Goal: Task Accomplishment & Management: Use online tool/utility

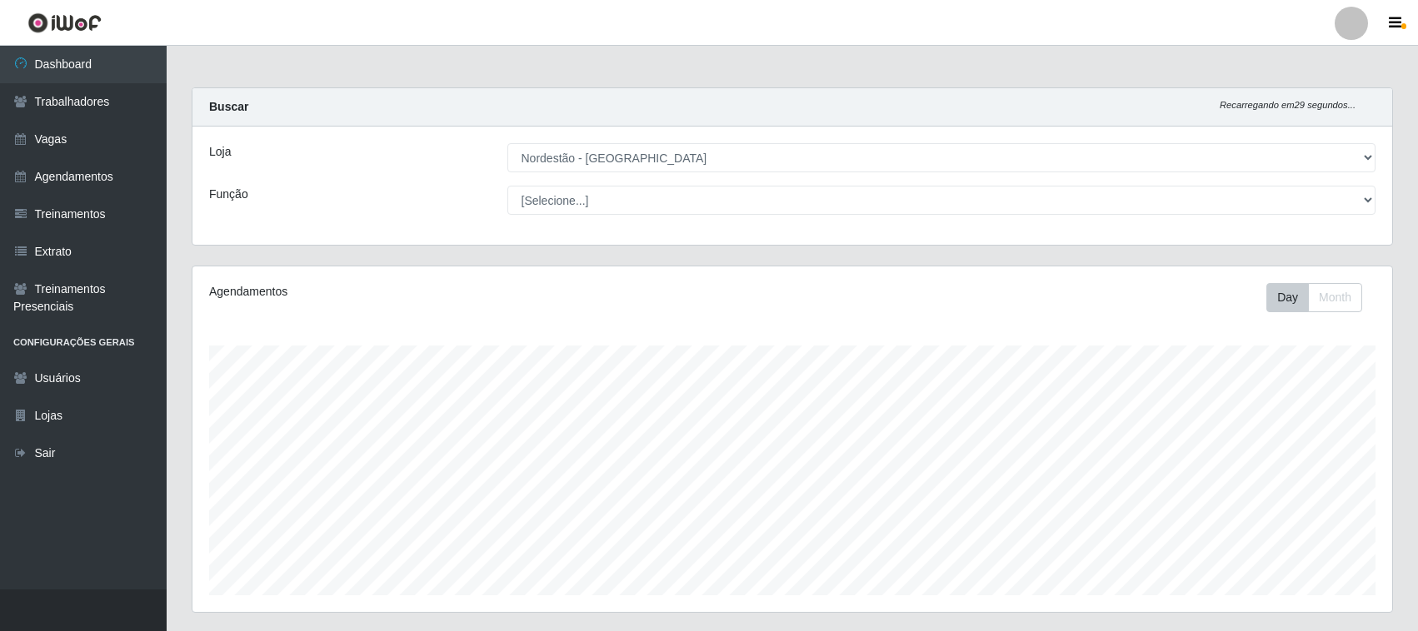
select select "420"
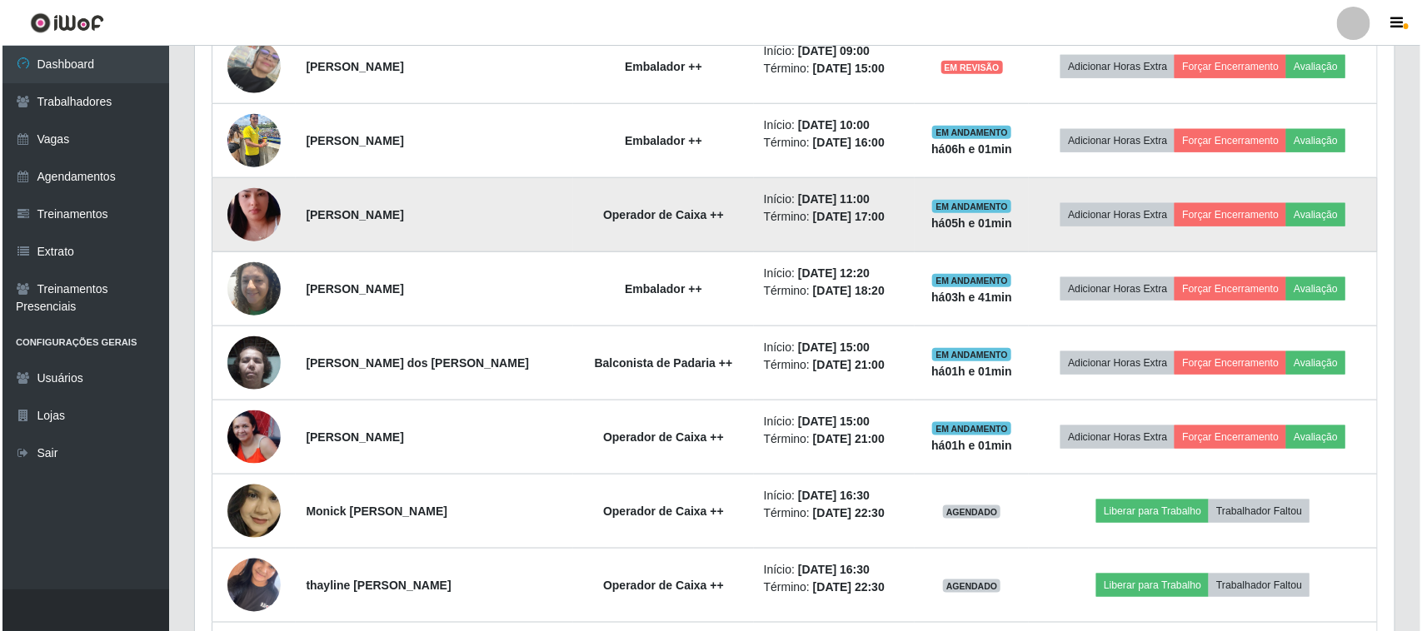
scroll to position [492, 0]
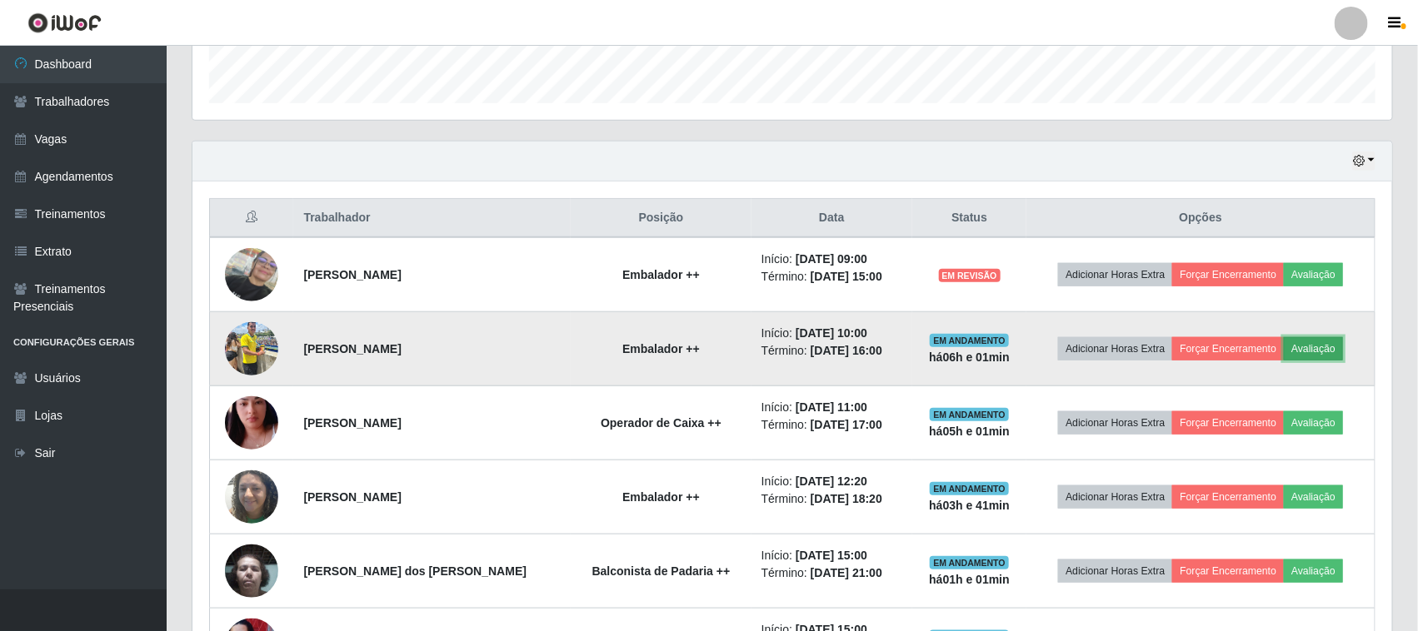
click at [1310, 347] on button "Avaliação" at bounding box center [1312, 348] width 59 height 23
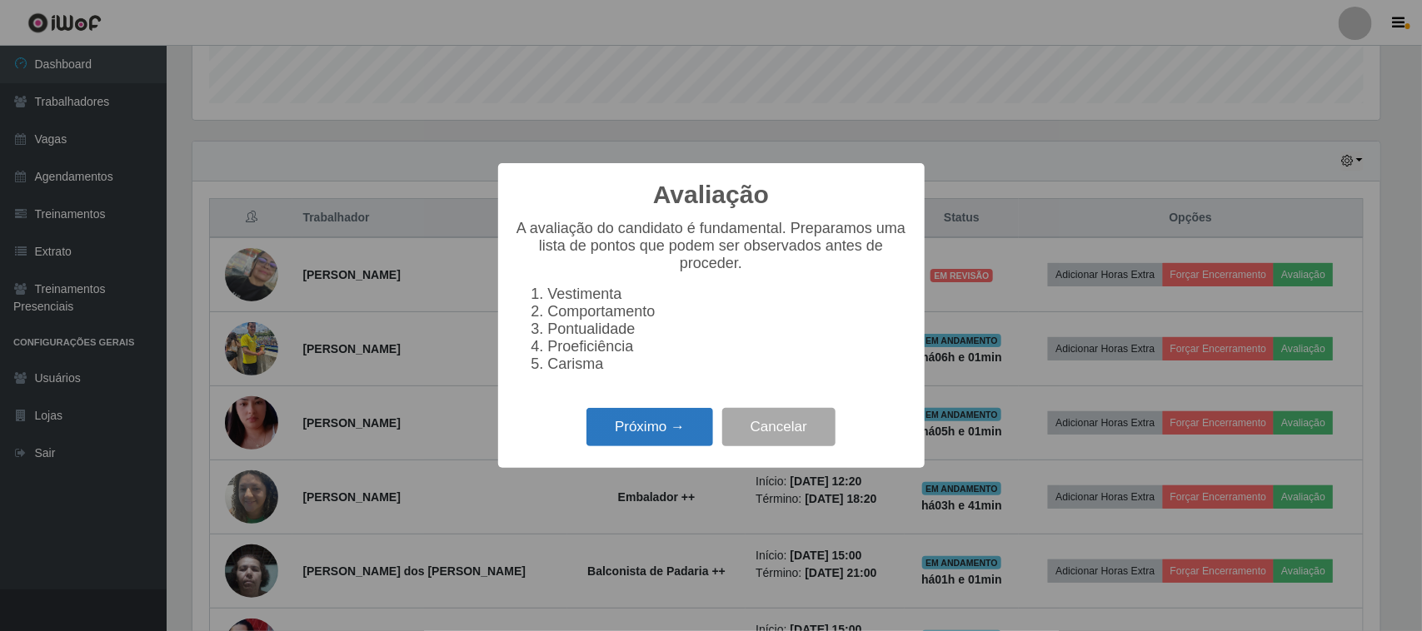
click at [683, 430] on button "Próximo →" at bounding box center [649, 427] width 127 height 39
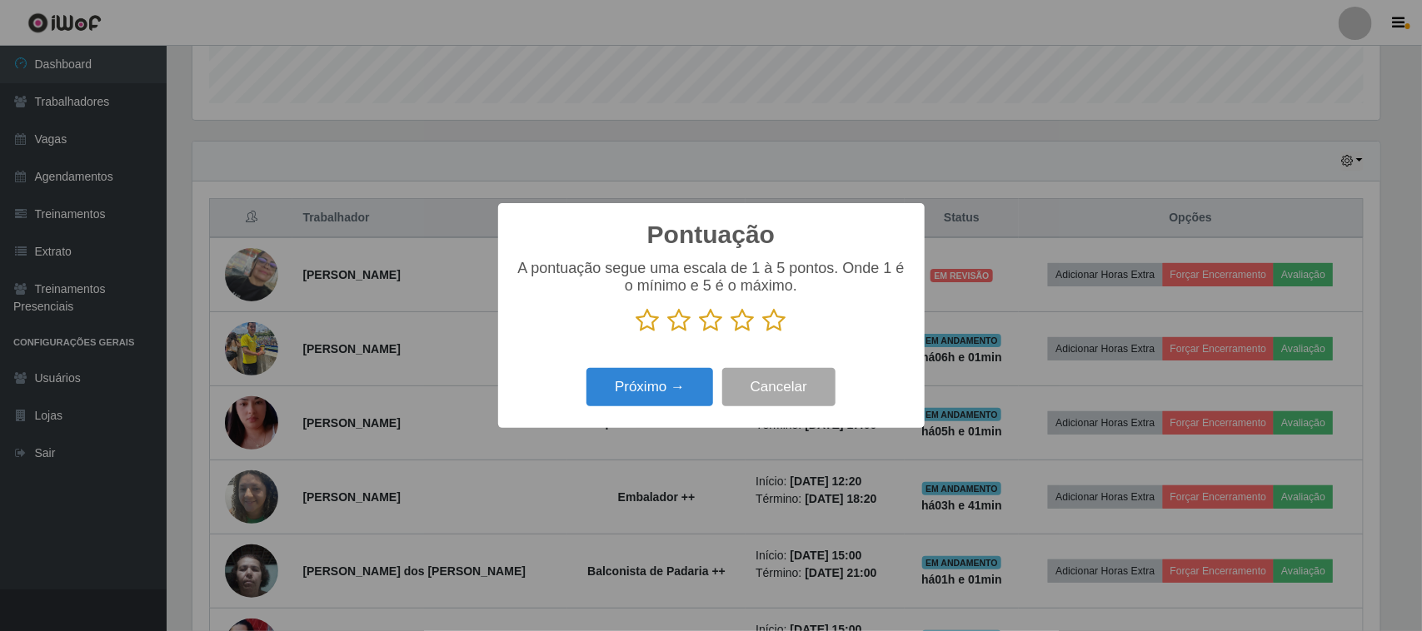
scroll to position [832548, 831705]
click at [775, 323] on icon at bounding box center [774, 320] width 23 height 25
click at [763, 333] on input "radio" at bounding box center [763, 333] width 0 height 0
click at [675, 387] on button "Próximo →" at bounding box center [649, 387] width 127 height 39
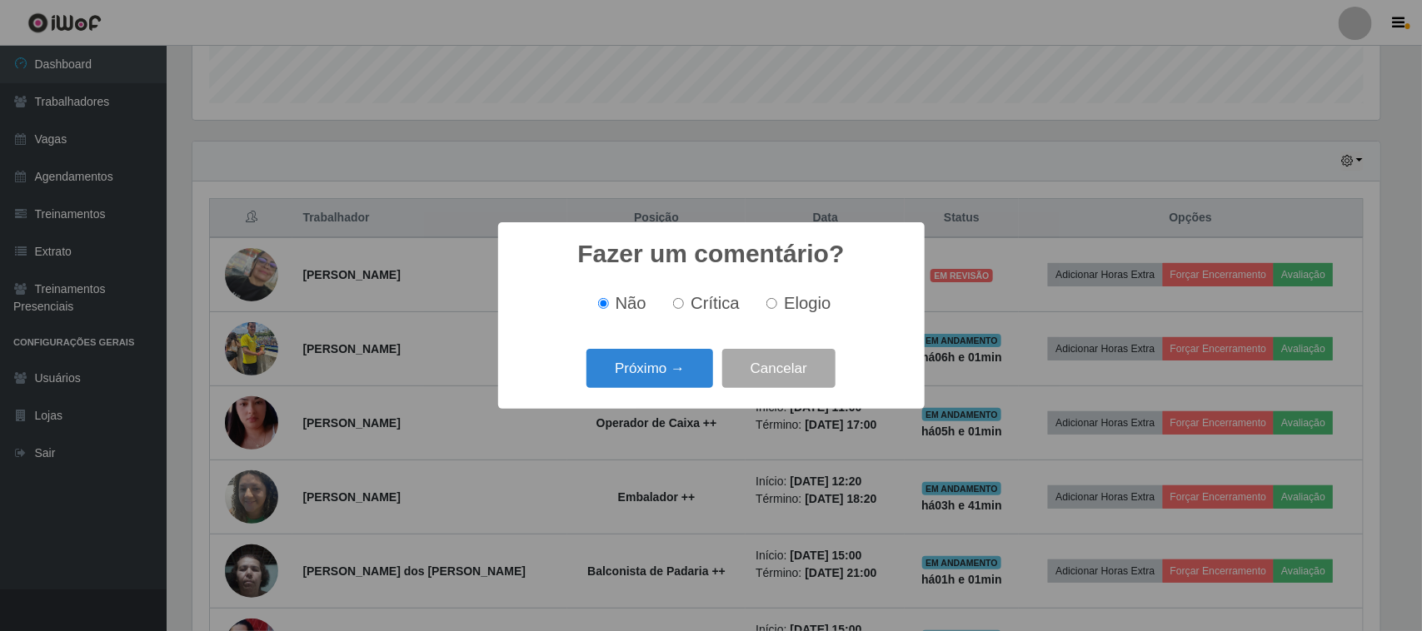
click at [814, 307] on span "Elogio" at bounding box center [807, 303] width 47 height 18
click at [777, 307] on input "Elogio" at bounding box center [771, 303] width 11 height 11
radio input "true"
click at [665, 383] on button "Próximo →" at bounding box center [649, 368] width 127 height 39
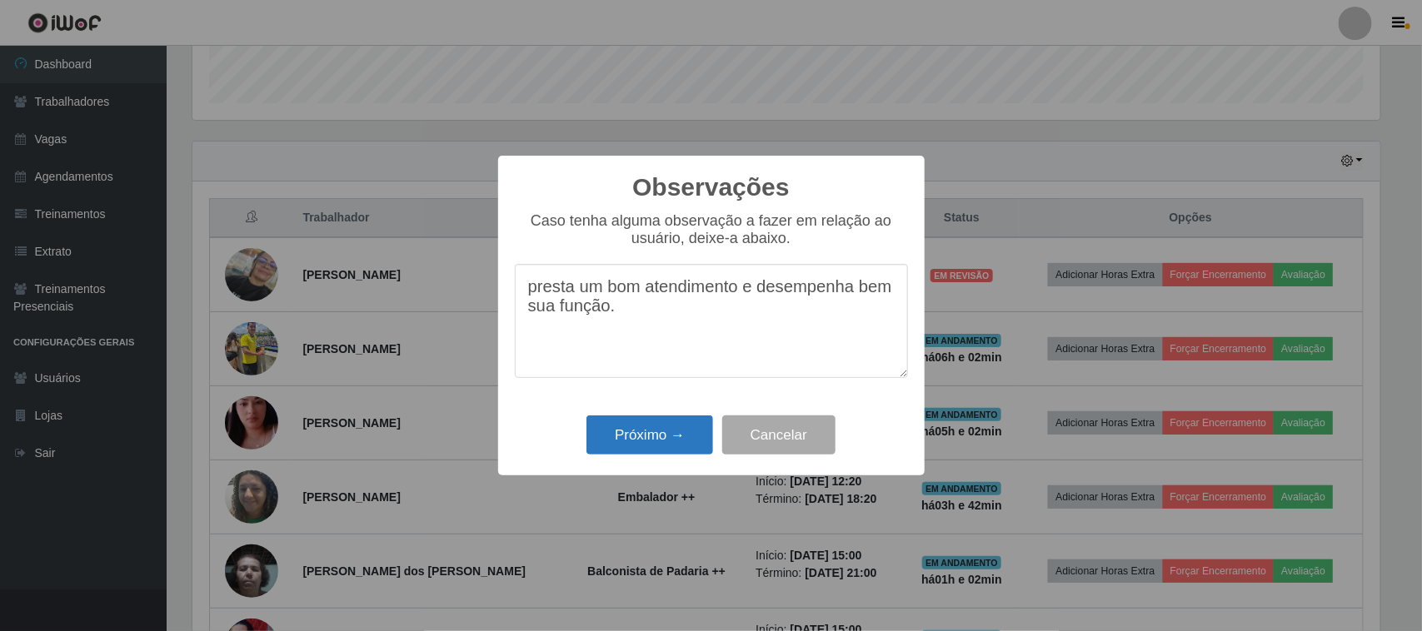
type textarea "presta um bom atendimento e desempenha bem sua função."
click at [675, 426] on button "Próximo →" at bounding box center [649, 435] width 127 height 39
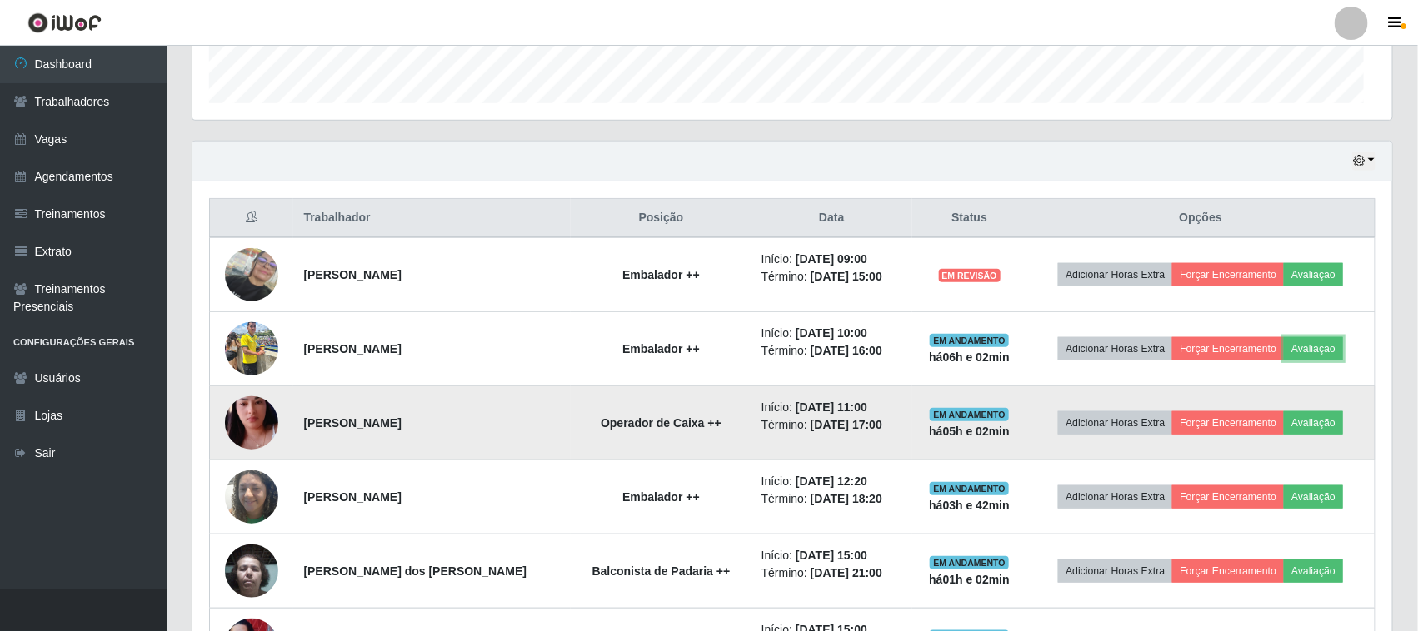
scroll to position [346, 1199]
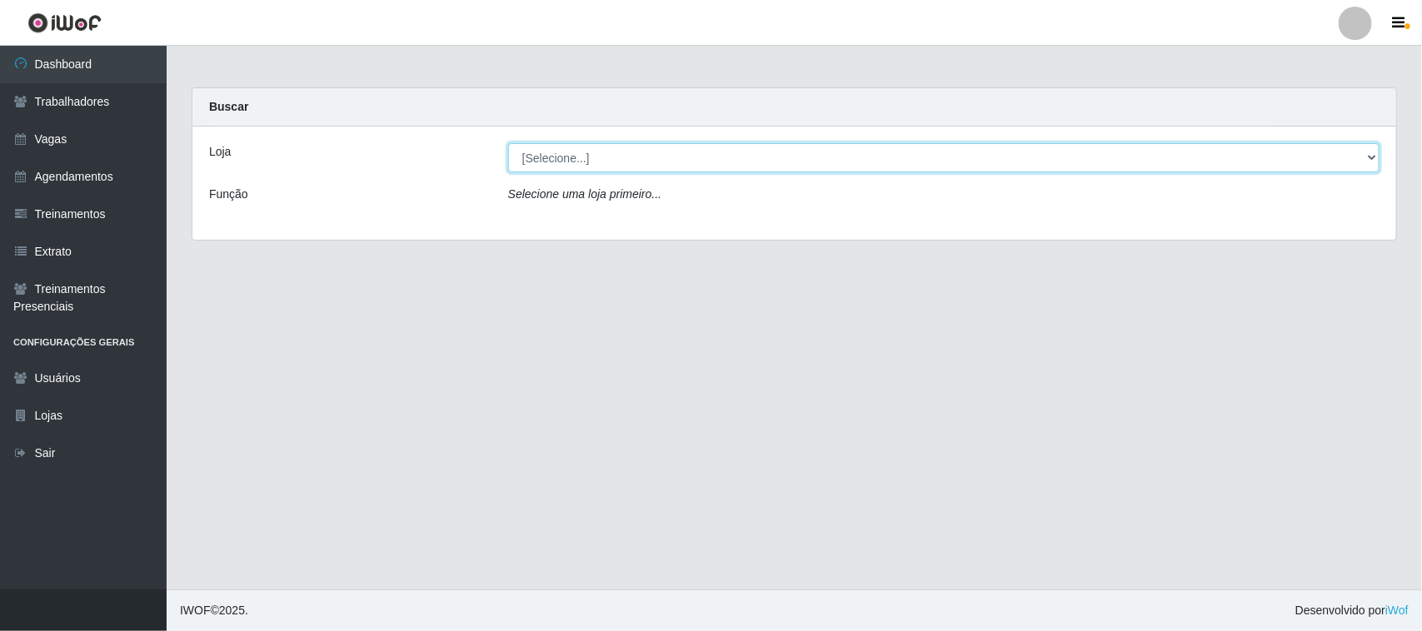
click at [900, 158] on select "[Selecione...] Nordestão - Santa Catarina" at bounding box center [943, 157] width 871 height 29
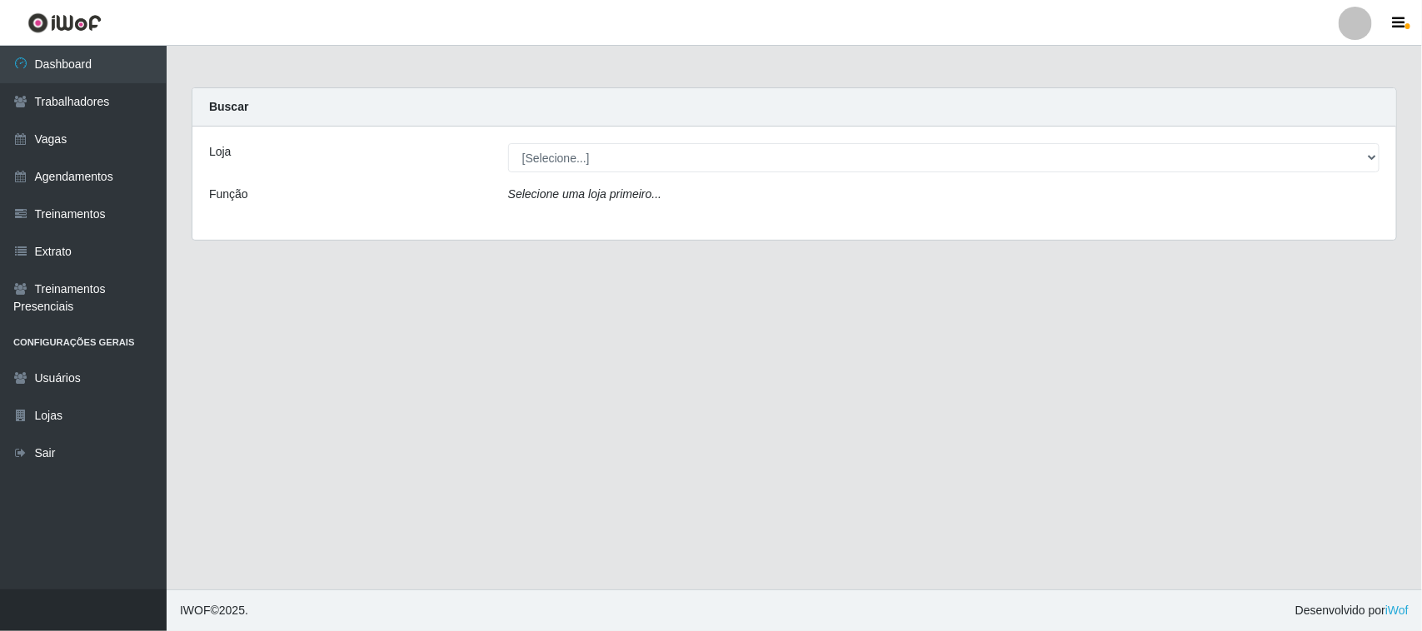
click at [855, 231] on div "Loja [Selecione...] Nordestão - Santa Catarina Função Selecione uma loja primei…" at bounding box center [794, 183] width 1204 height 113
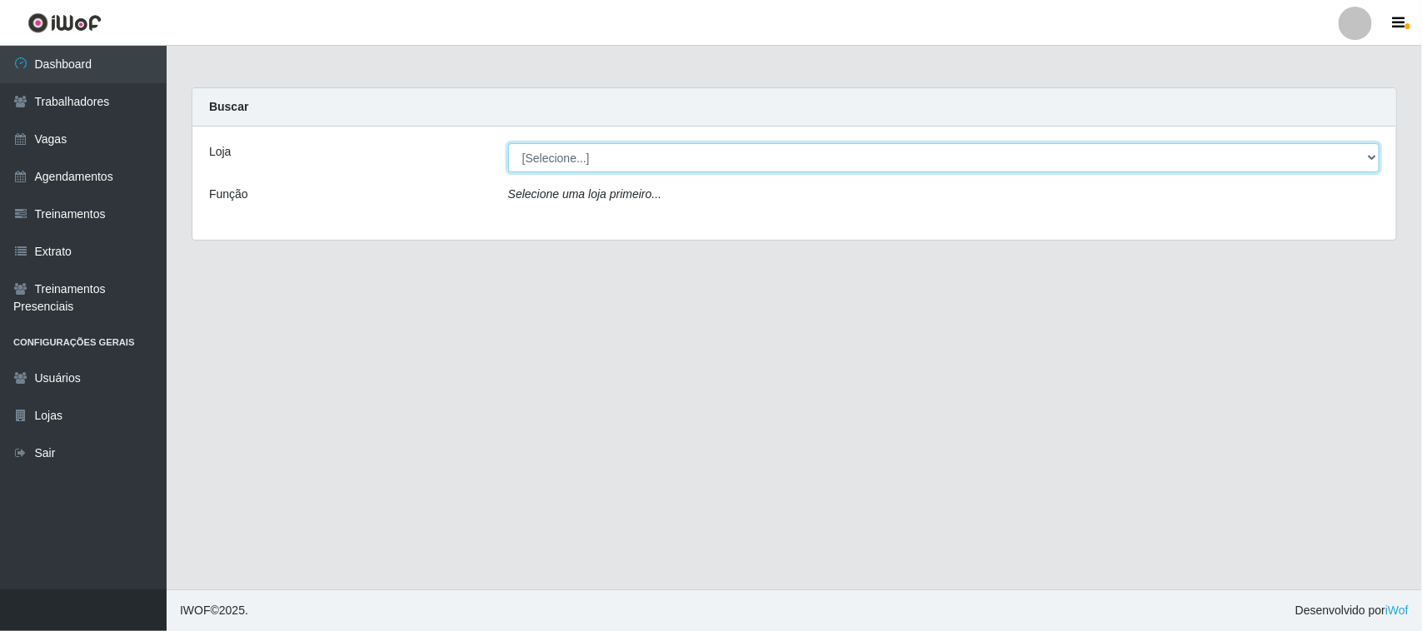
drag, startPoint x: 915, startPoint y: 160, endPoint x: 902, endPoint y: 169, distance: 15.5
click at [914, 159] on select "[Selecione...] Nordestão - Santa Catarina" at bounding box center [943, 157] width 871 height 29
select select "420"
click at [508, 143] on select "[Selecione...] Nordestão - Santa Catarina" at bounding box center [943, 157] width 871 height 29
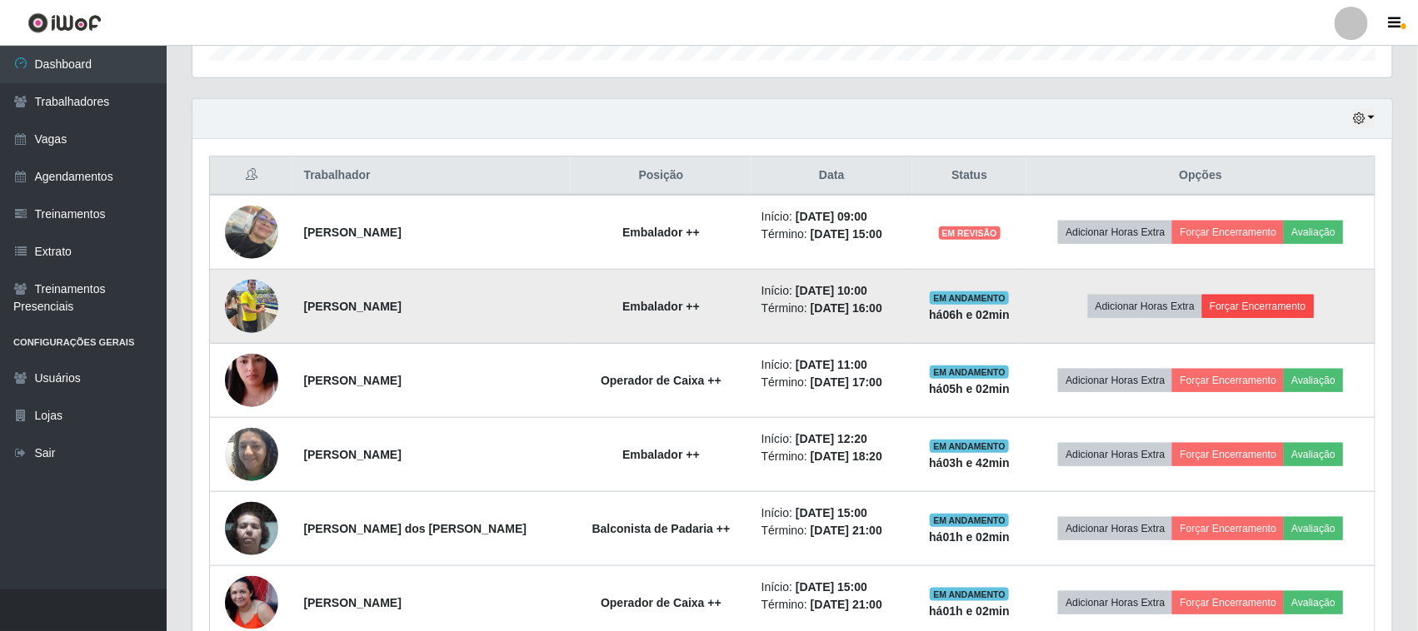
scroll to position [521, 0]
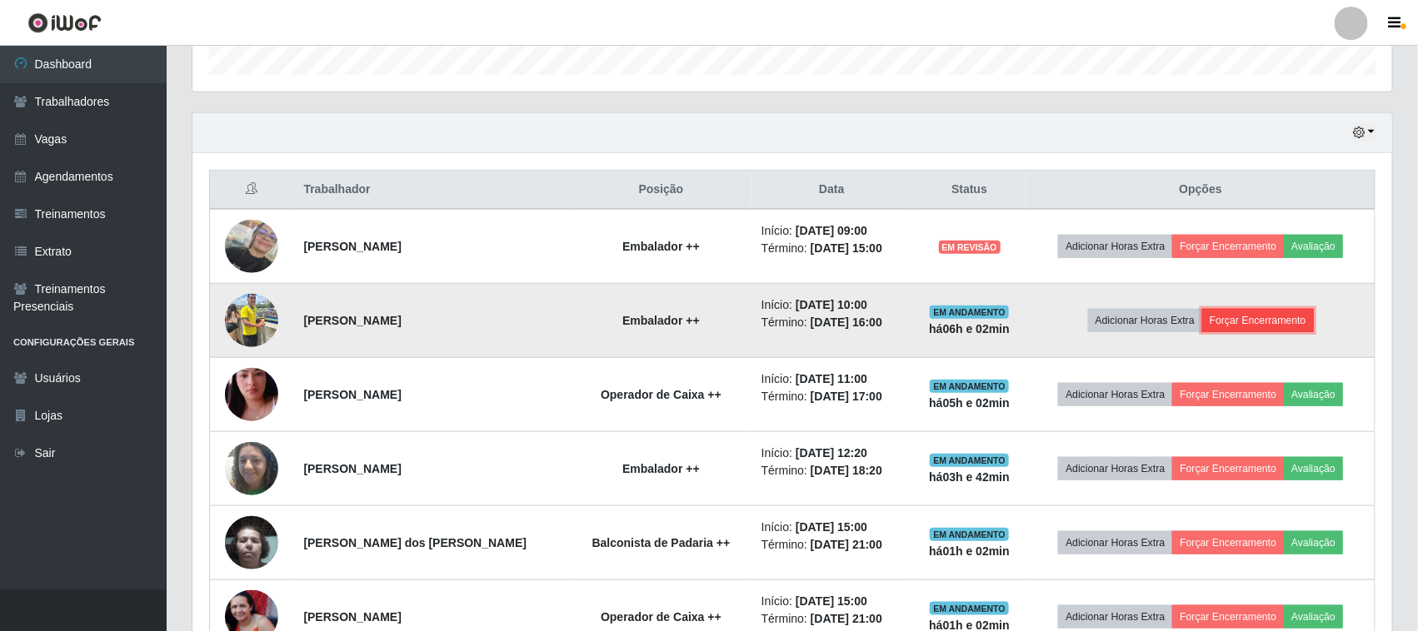
click at [1287, 323] on button "Forçar Encerramento" at bounding box center [1258, 320] width 112 height 23
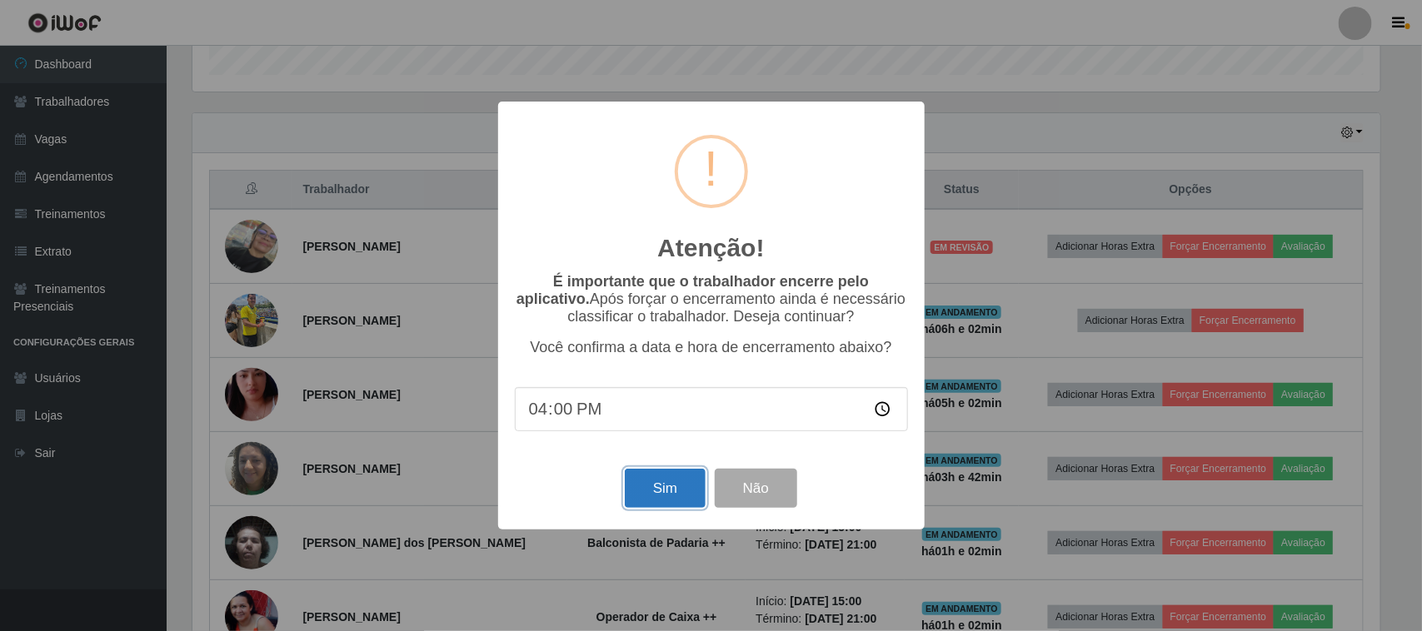
click at [664, 506] on button "Sim" at bounding box center [665, 488] width 81 height 39
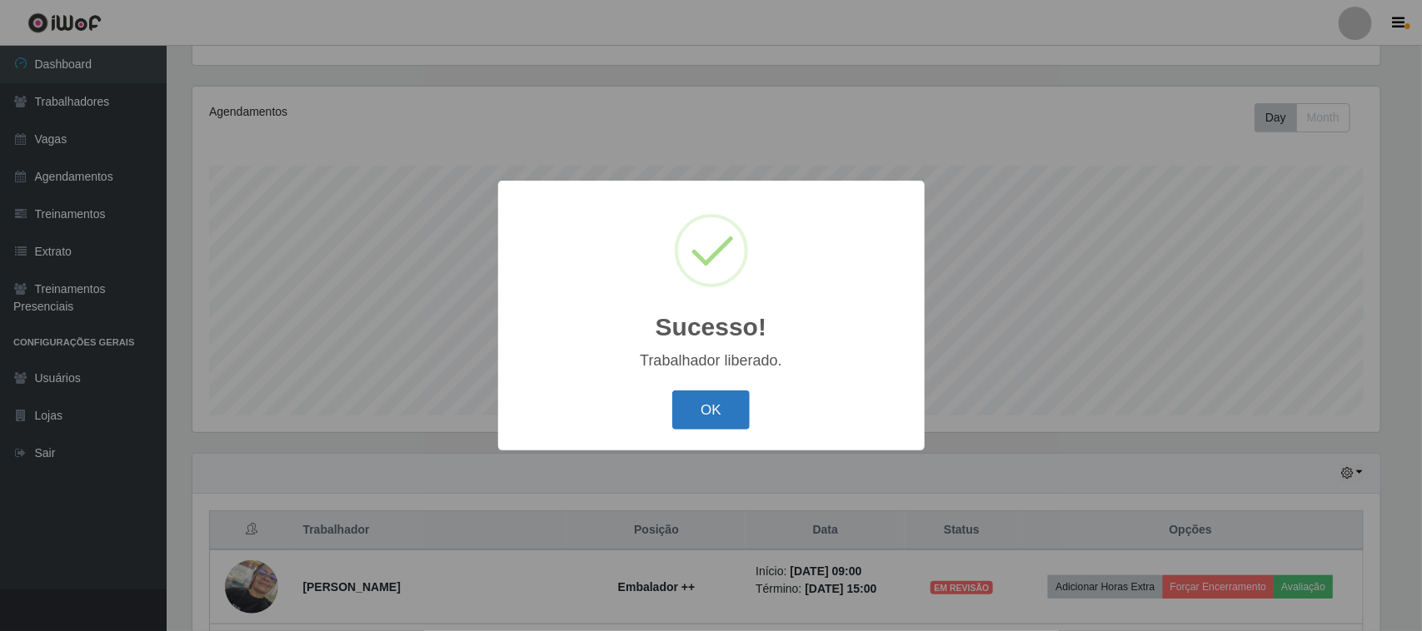
click at [739, 410] on button "OK" at bounding box center [710, 410] width 77 height 39
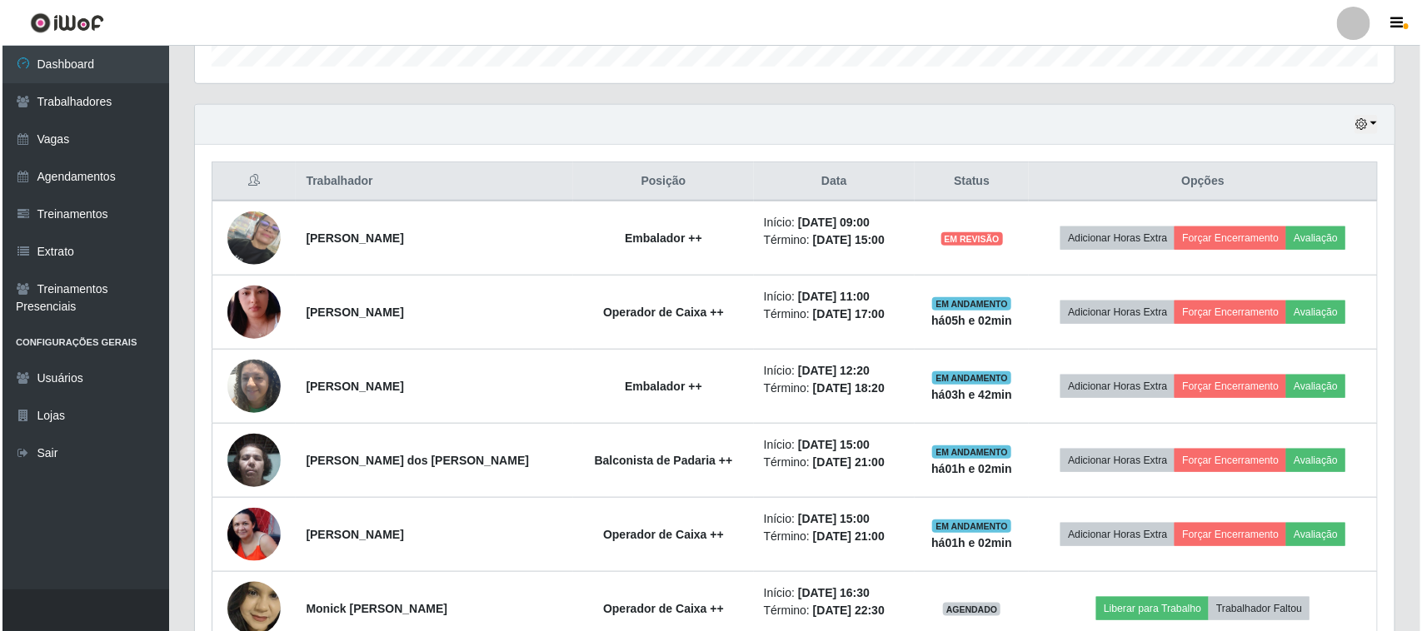
scroll to position [492, 0]
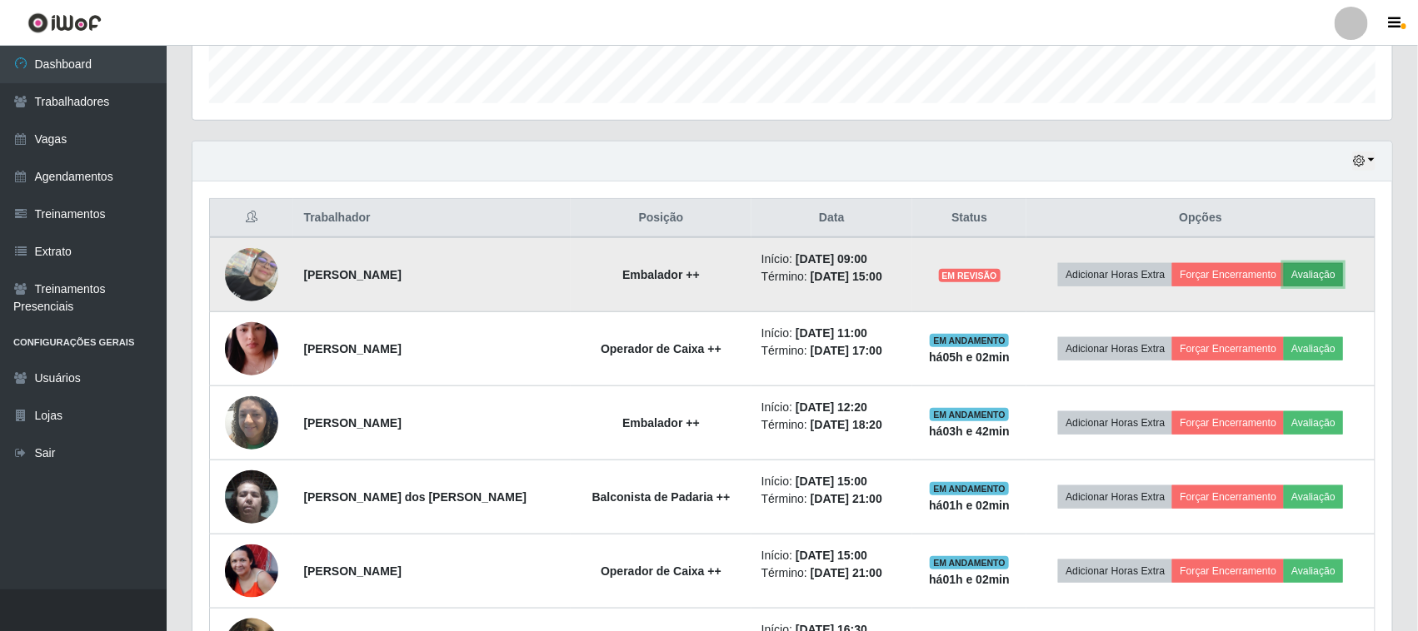
click at [1338, 279] on button "Avaliação" at bounding box center [1312, 274] width 59 height 23
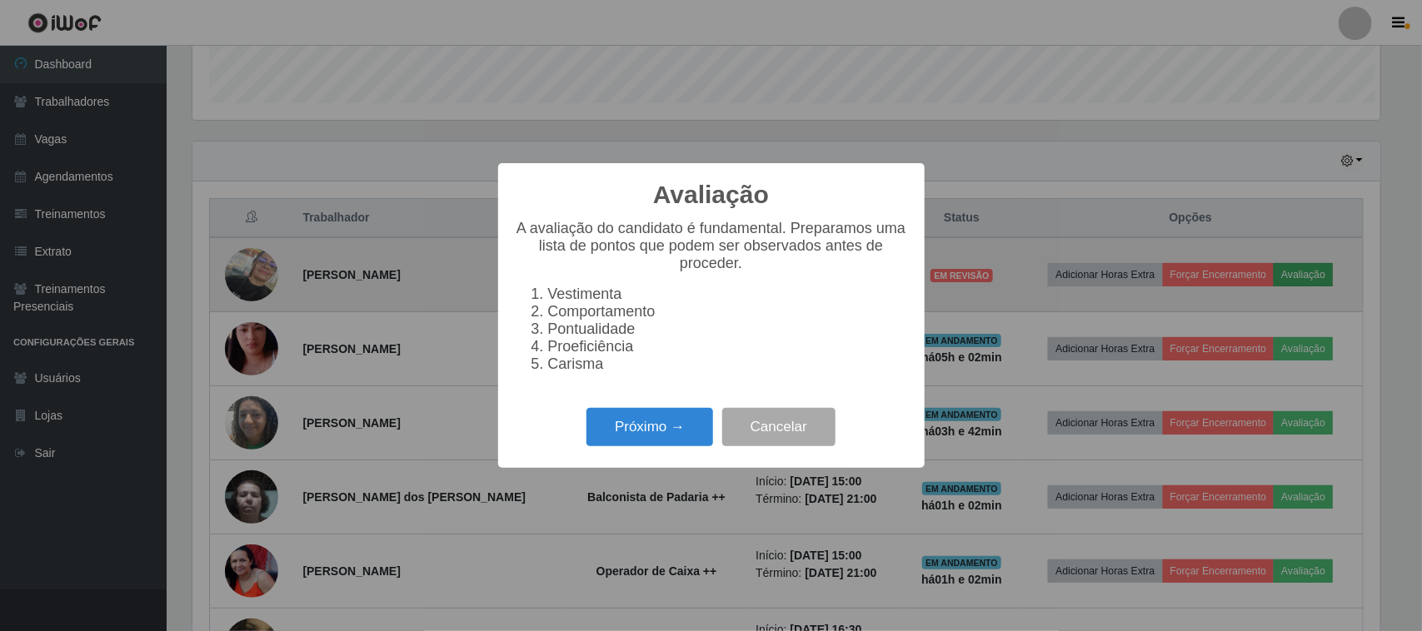
scroll to position [346, 1188]
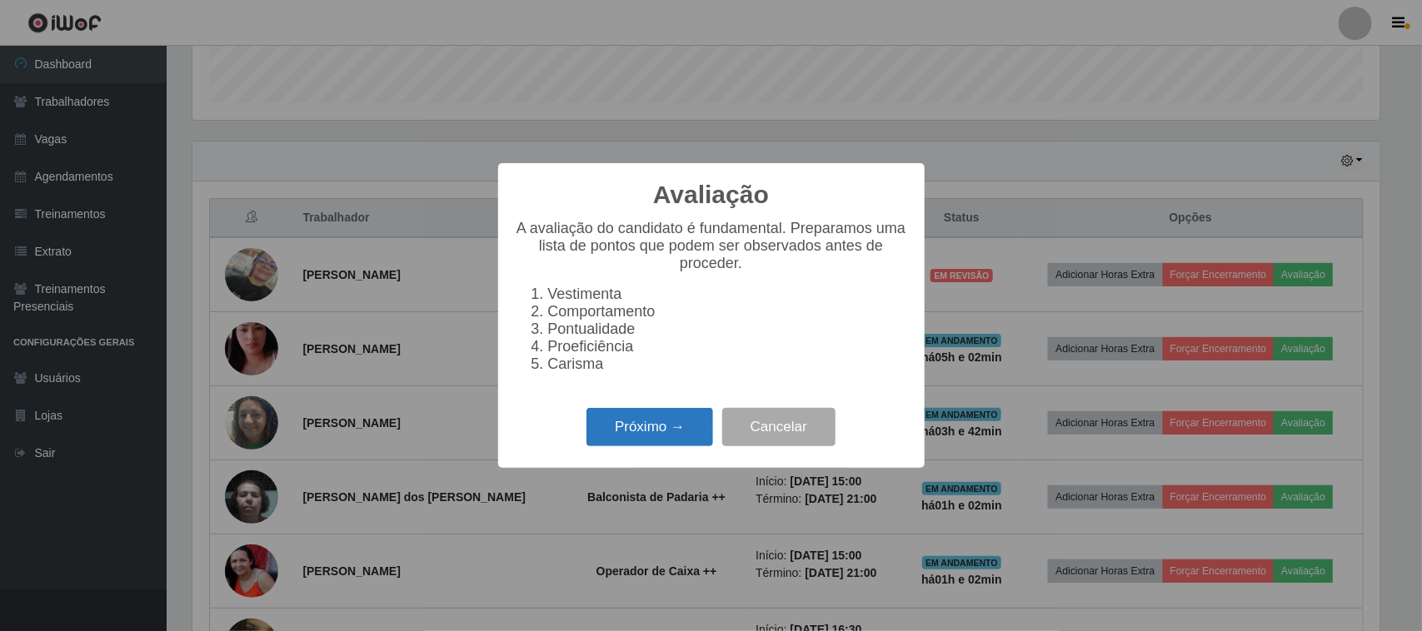
click at [687, 440] on button "Próximo →" at bounding box center [649, 427] width 127 height 39
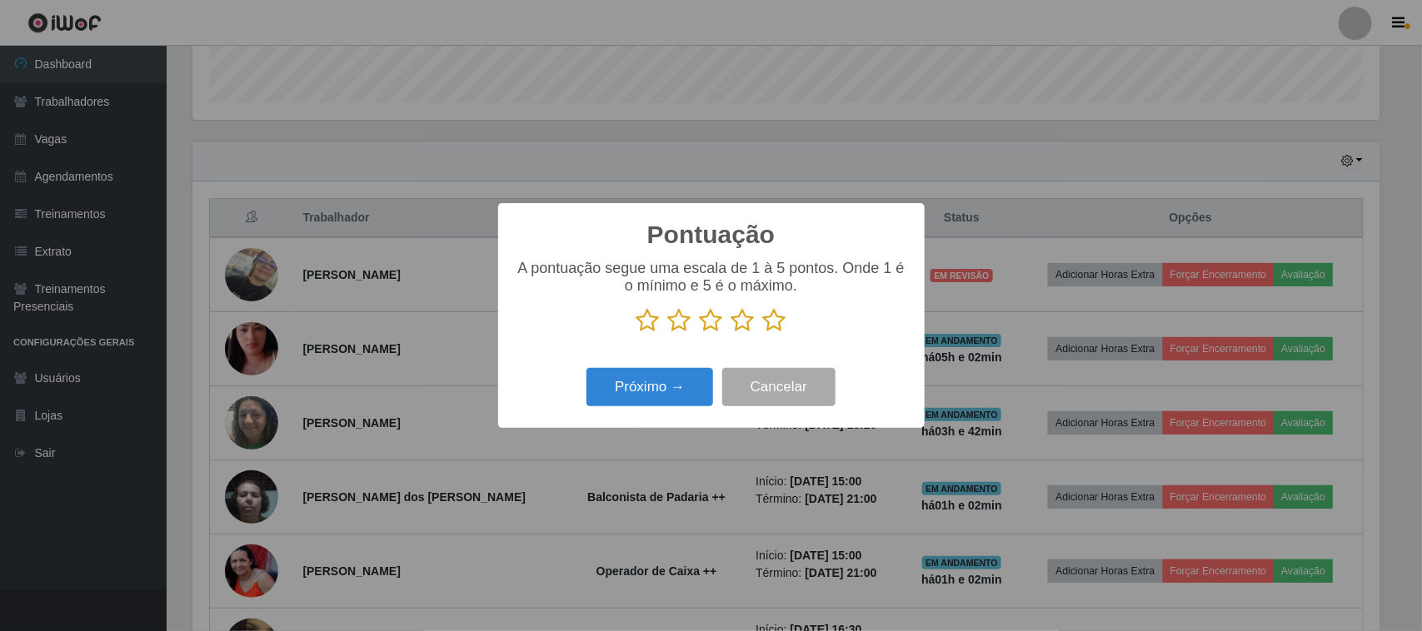
click at [687, 440] on div "Pontuação × A pontuação segue uma escala de 1 à 5 pontos. Onde 1 é o mínimo e 5…" at bounding box center [711, 315] width 1422 height 631
click at [771, 333] on icon at bounding box center [774, 320] width 23 height 25
click at [763, 333] on input "radio" at bounding box center [763, 333] width 0 height 0
click at [684, 389] on button "Próximo →" at bounding box center [649, 387] width 127 height 39
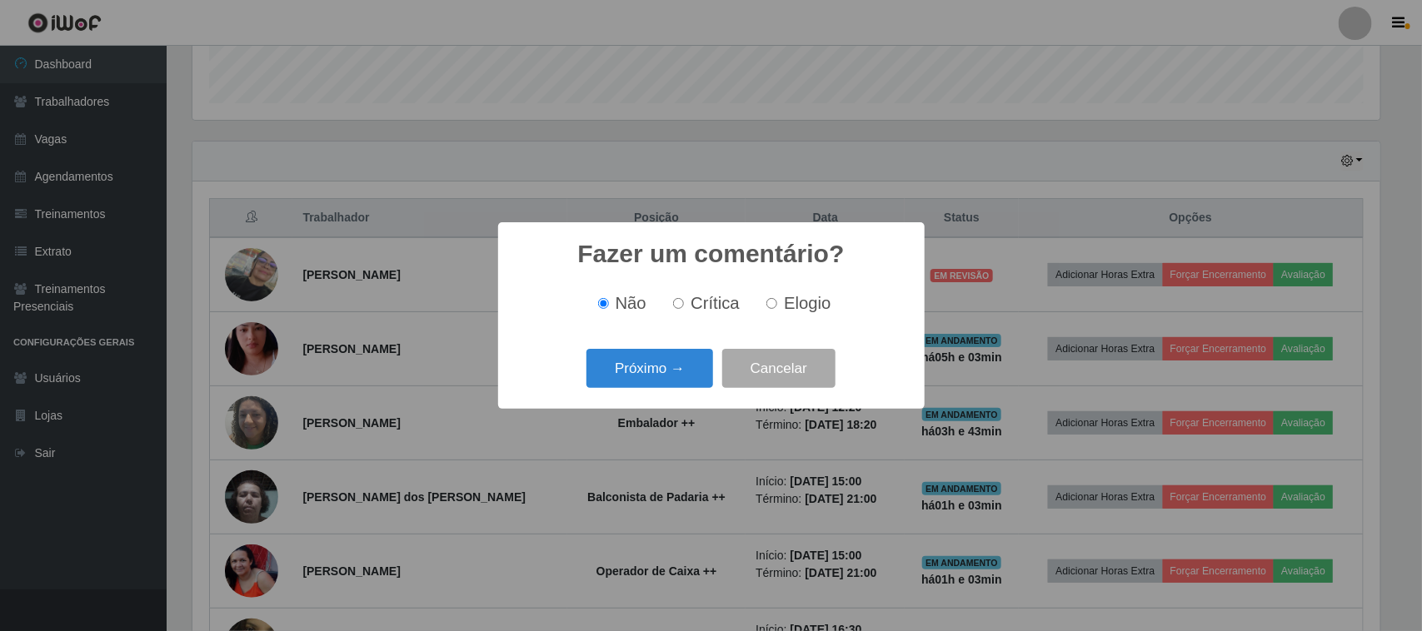
click at [829, 307] on div "Não Crítica Elogio" at bounding box center [711, 303] width 393 height 19
click at [829, 307] on span "Elogio" at bounding box center [807, 303] width 47 height 18
click at [777, 307] on input "Elogio" at bounding box center [771, 303] width 11 height 11
radio input "true"
click at [672, 373] on button "Próximo →" at bounding box center [649, 368] width 127 height 39
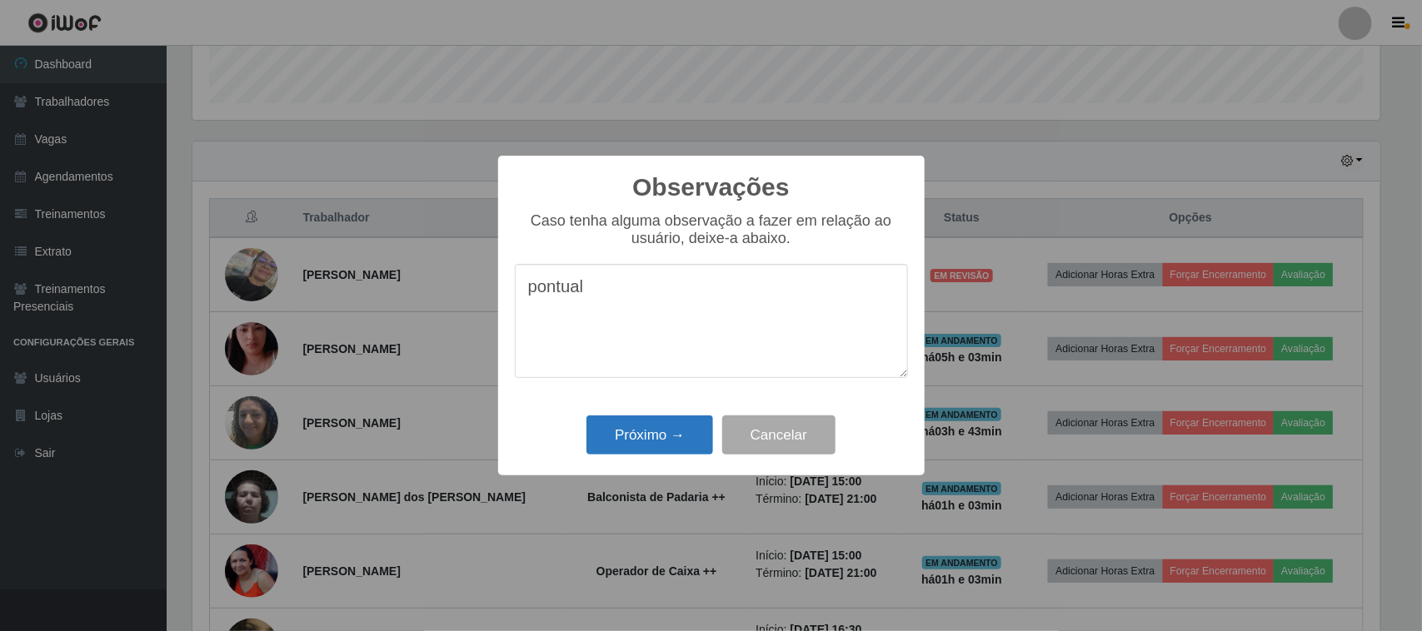
type textarea "pontual"
click at [667, 440] on button "Próximo →" at bounding box center [649, 435] width 127 height 39
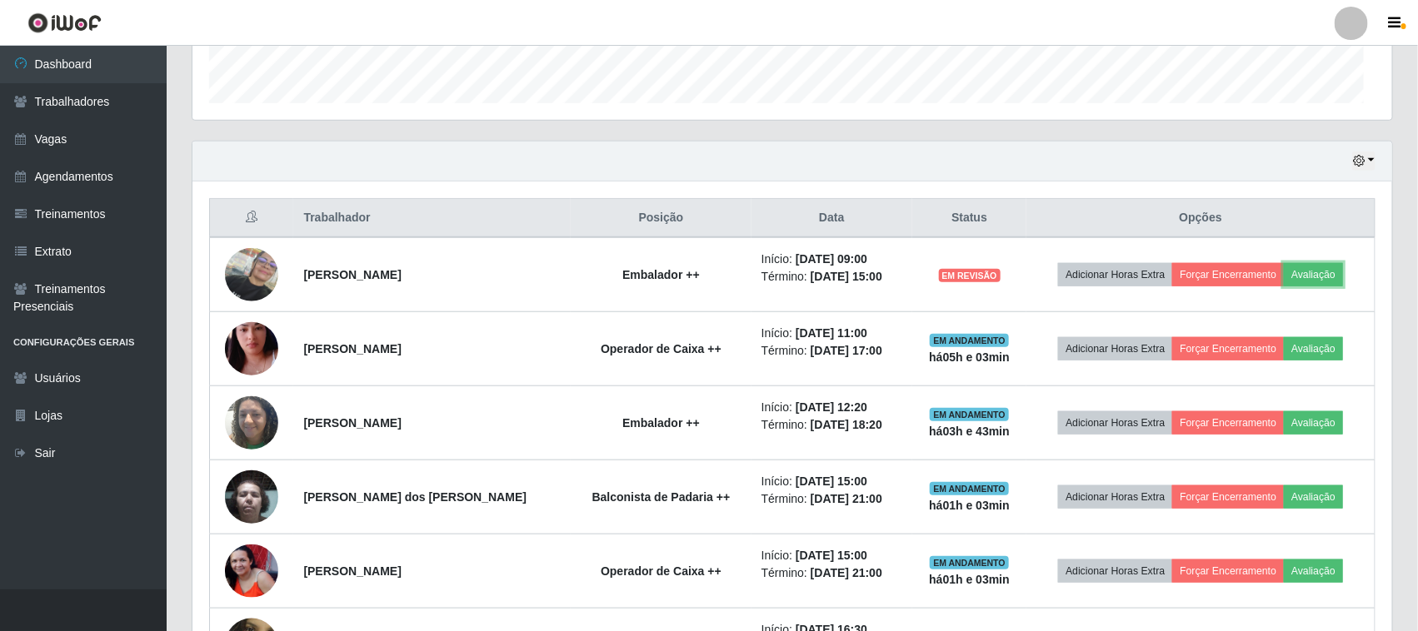
scroll to position [346, 1199]
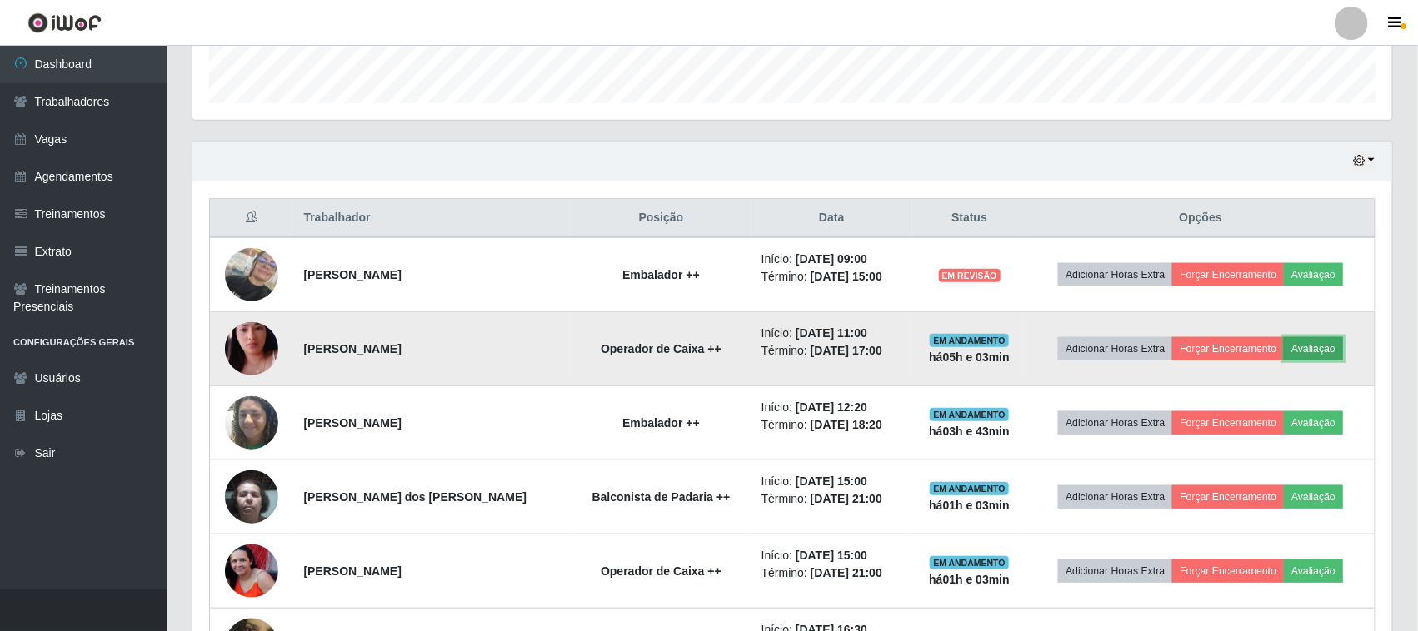
click at [1334, 351] on button "Avaliação" at bounding box center [1312, 348] width 59 height 23
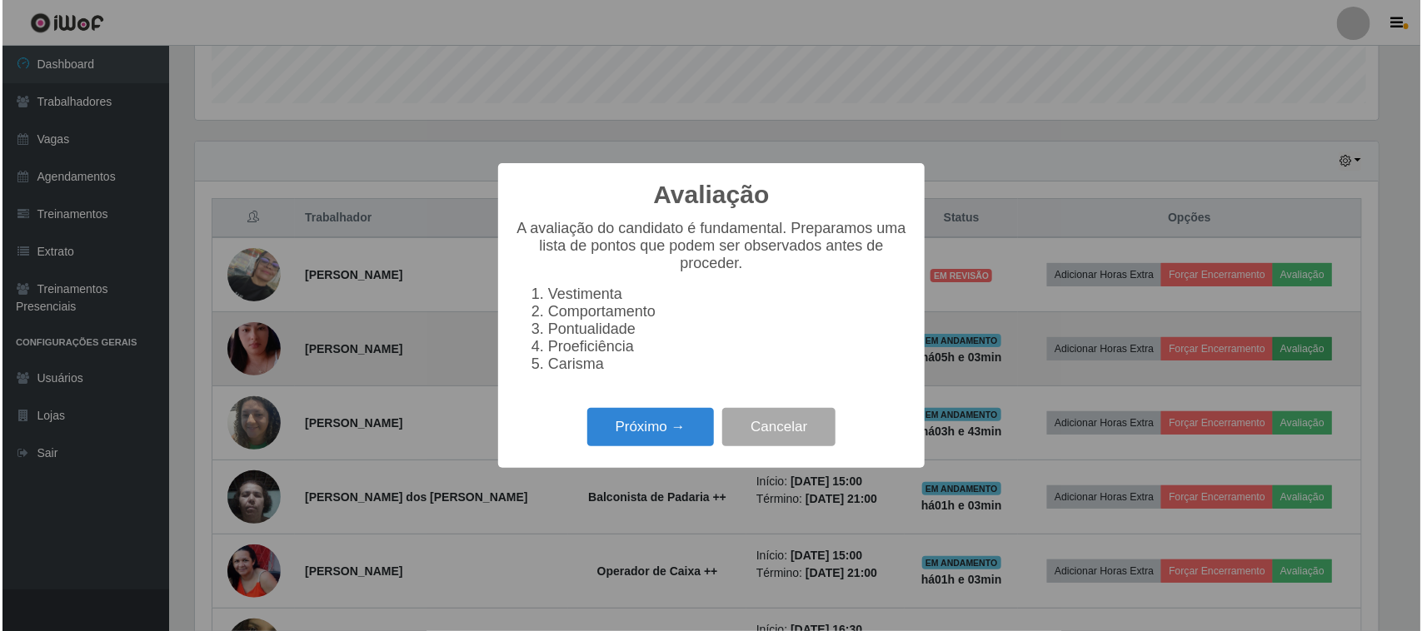
scroll to position [346, 1188]
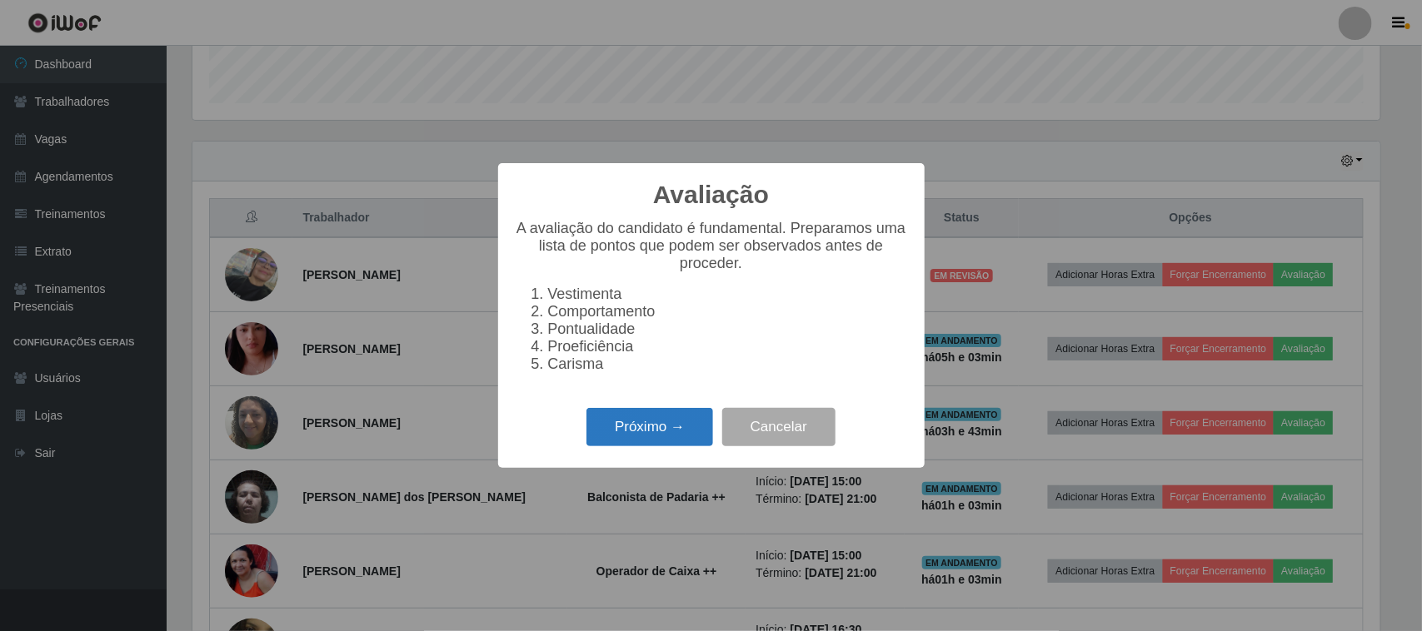
click at [694, 436] on button "Próximo →" at bounding box center [649, 427] width 127 height 39
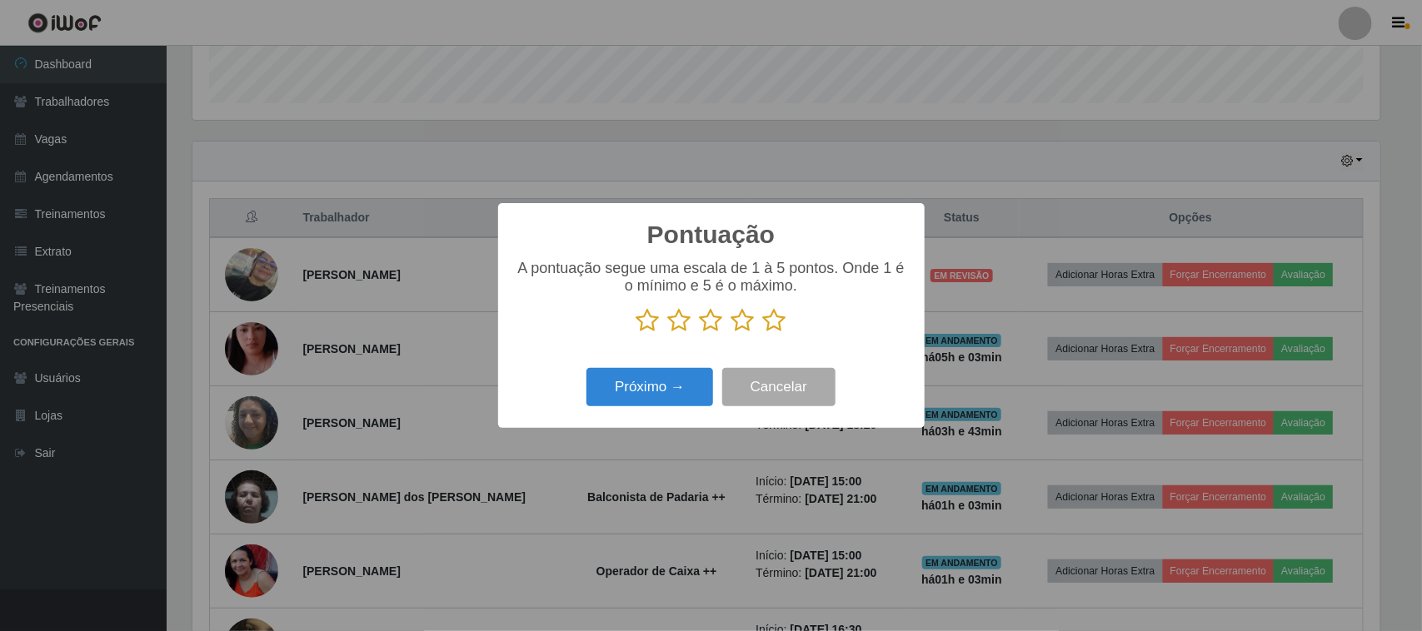
scroll to position [832548, 831705]
click at [687, 406] on button "Próximo →" at bounding box center [649, 387] width 127 height 39
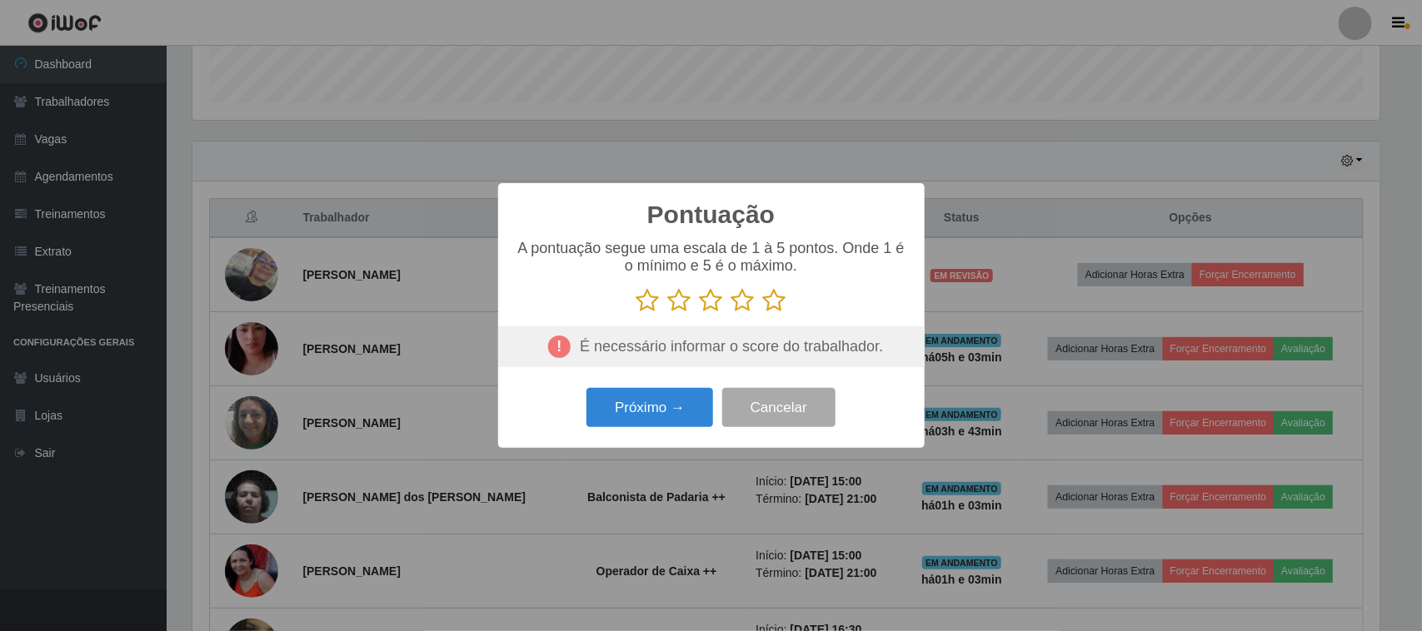
click at [775, 304] on icon at bounding box center [774, 300] width 23 height 25
click at [763, 313] on input "radio" at bounding box center [763, 313] width 0 height 0
click at [667, 410] on button "Próximo →" at bounding box center [649, 407] width 127 height 39
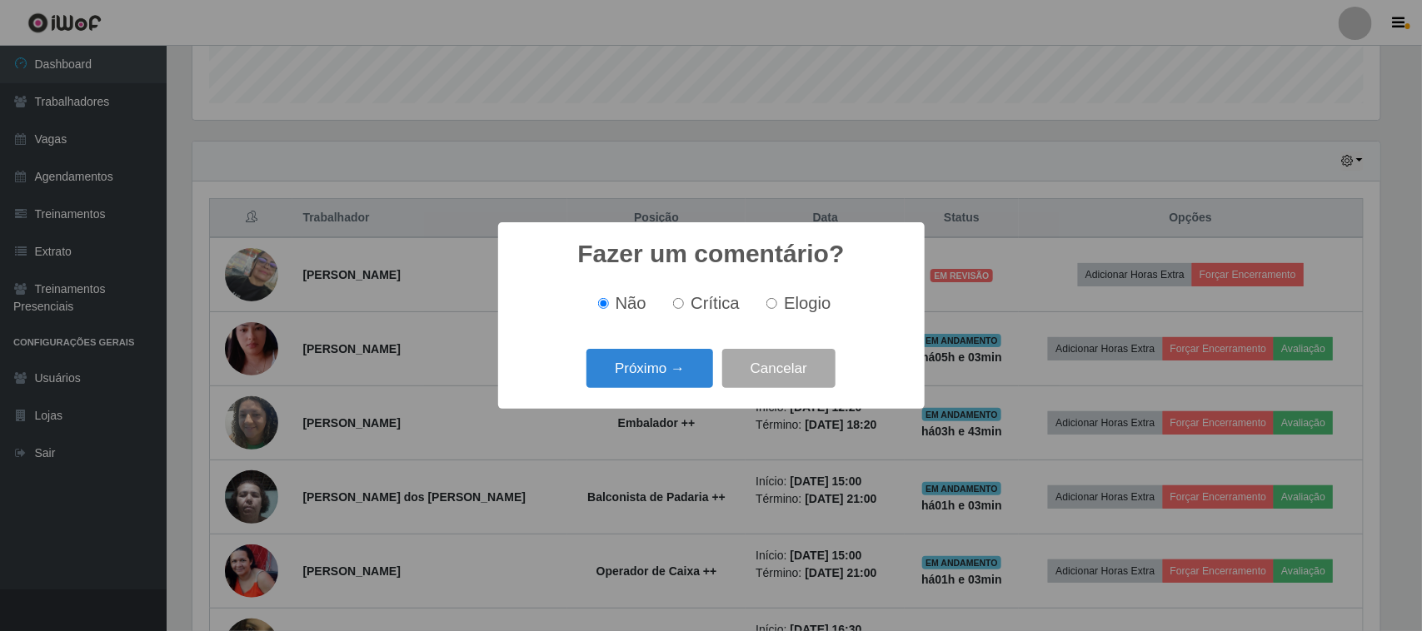
drag, startPoint x: 787, startPoint y: 301, endPoint x: 755, endPoint y: 321, distance: 38.6
click at [787, 302] on span "Elogio" at bounding box center [807, 303] width 47 height 18
click at [777, 302] on input "Elogio" at bounding box center [771, 303] width 11 height 11
radio input "true"
click at [683, 376] on button "Próximo →" at bounding box center [649, 368] width 127 height 39
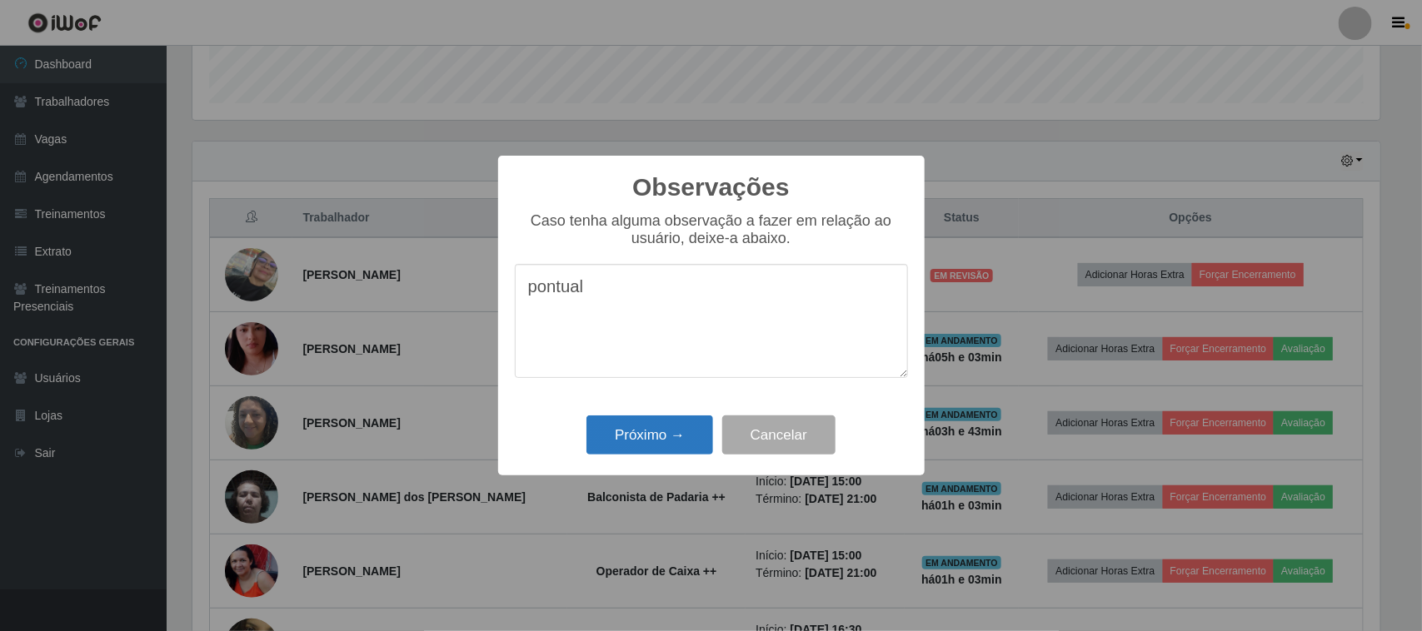
type textarea "pontual"
click at [617, 437] on button "Próximo →" at bounding box center [649, 435] width 127 height 39
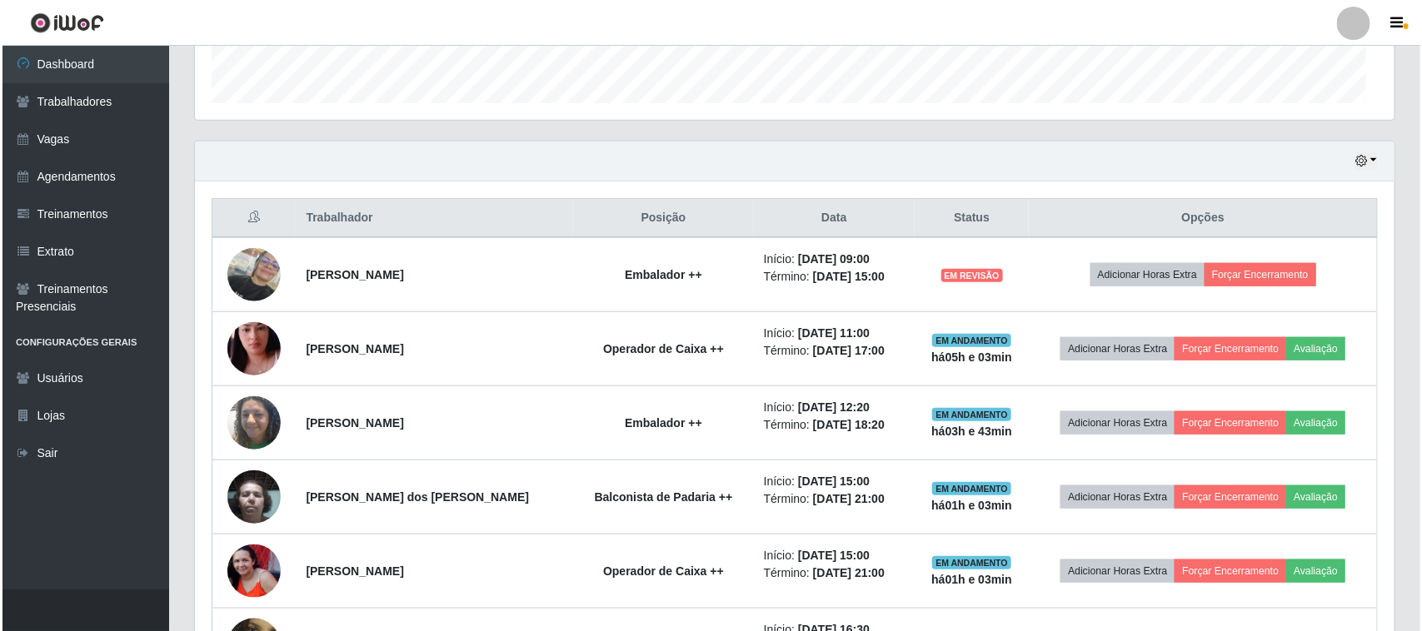
scroll to position [346, 1199]
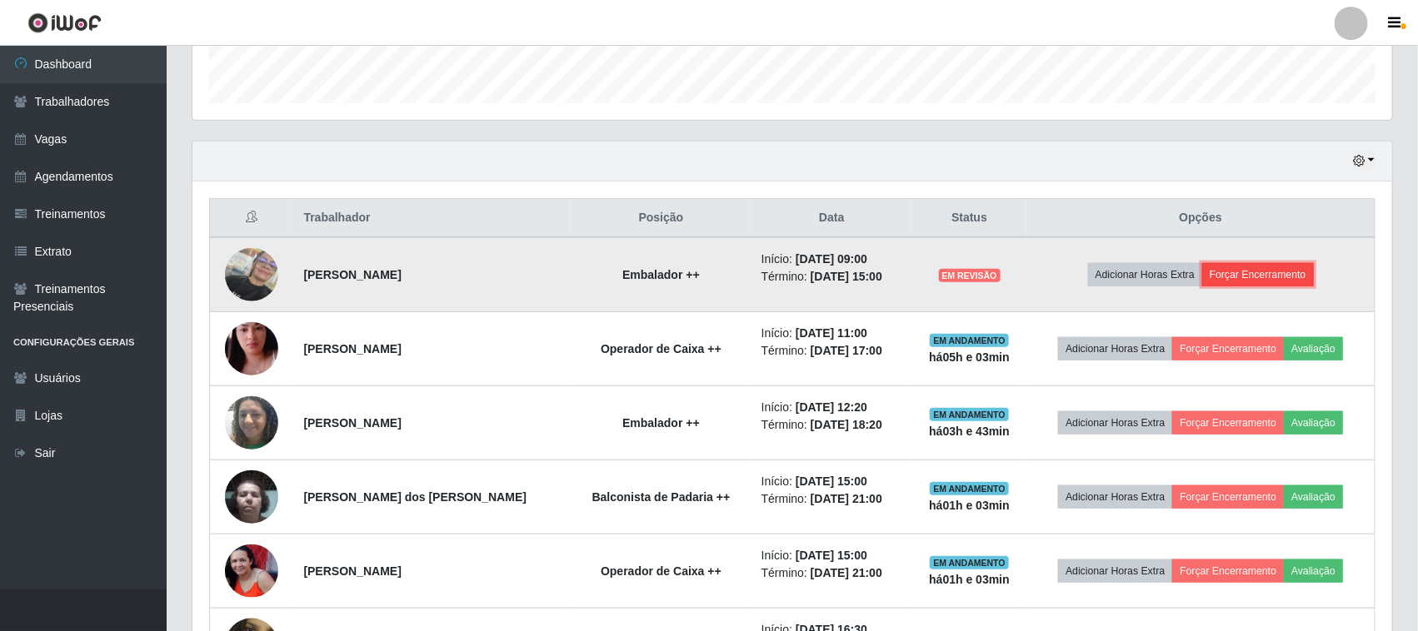
click at [1299, 273] on button "Forçar Encerramento" at bounding box center [1258, 274] width 112 height 23
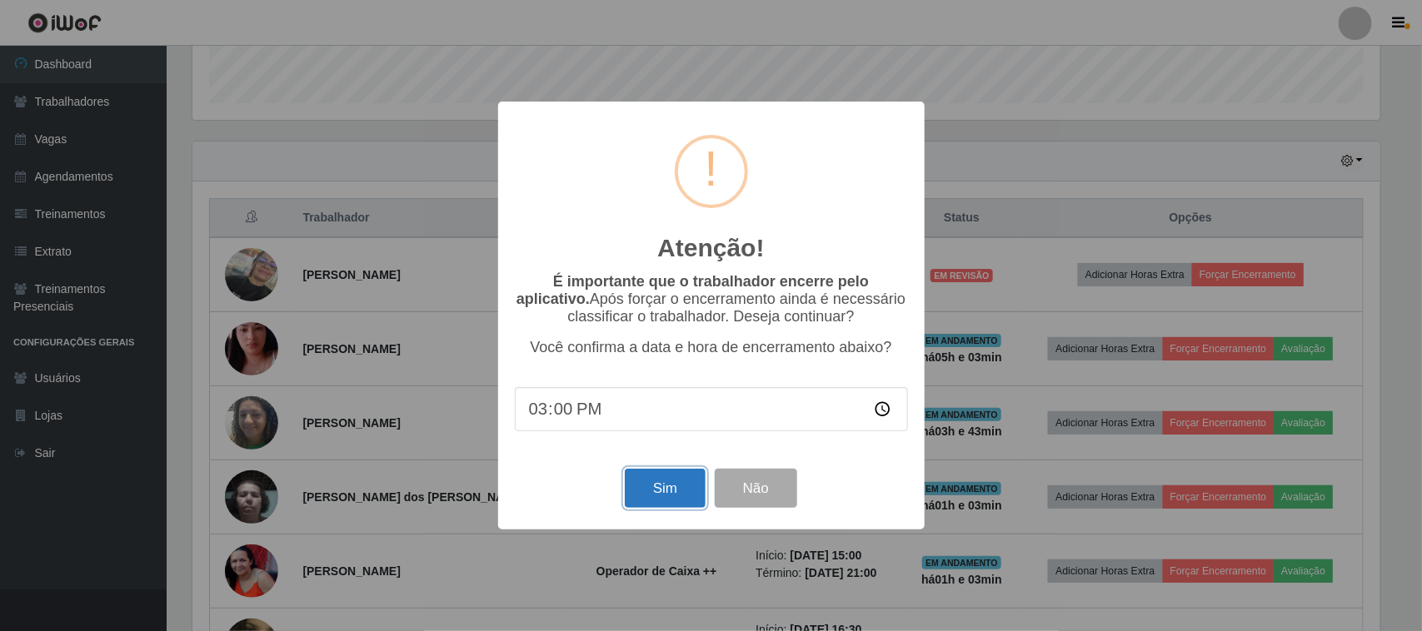
click at [669, 501] on button "Sim" at bounding box center [665, 488] width 81 height 39
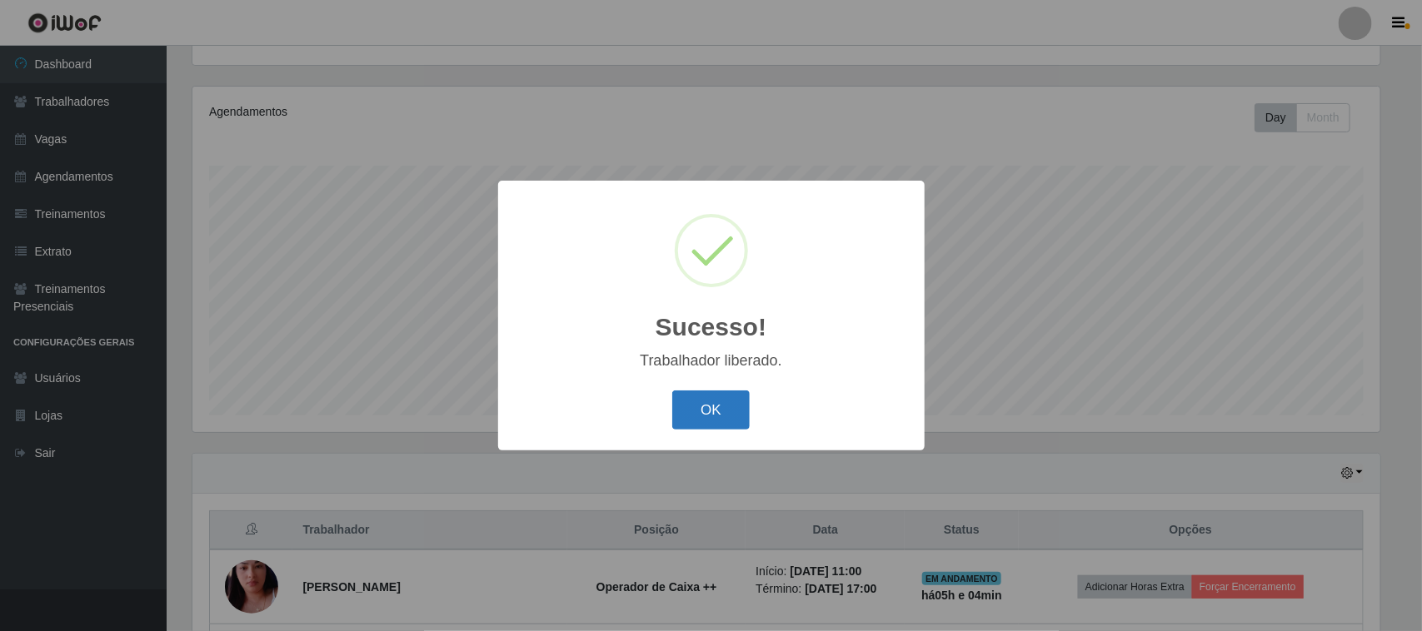
click at [714, 410] on button "OK" at bounding box center [710, 410] width 77 height 39
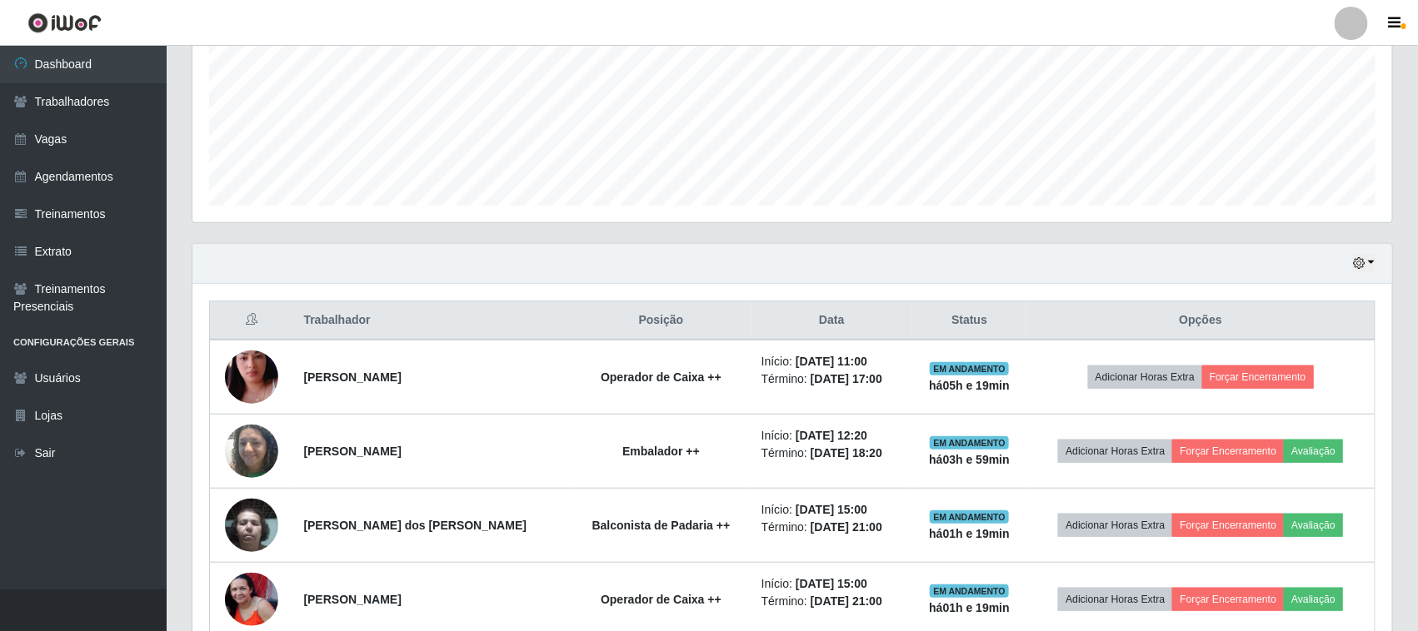
scroll to position [388, 0]
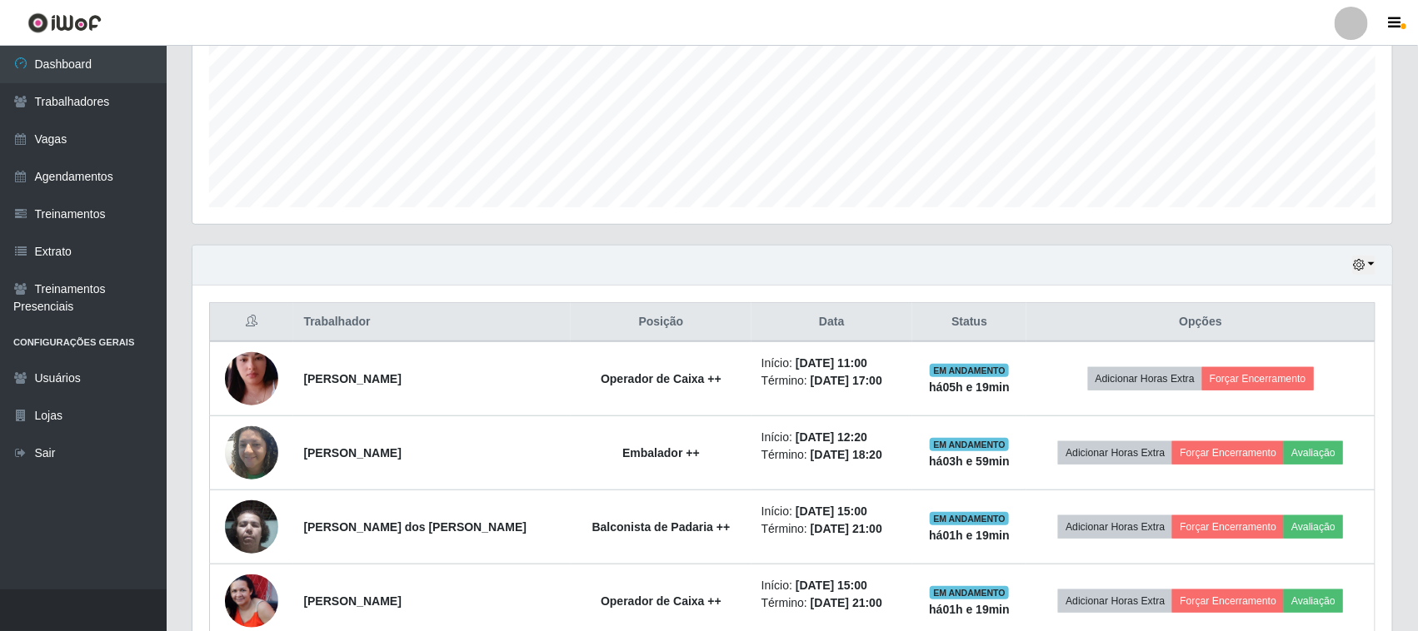
click at [1367, 252] on div "Hoje 1 dia 3 dias 1 Semana Não encerrados" at bounding box center [791, 266] width 1199 height 40
click at [1363, 262] on icon "button" at bounding box center [1359, 265] width 12 height 12
click at [1313, 330] on button "1 dia" at bounding box center [1308, 330] width 132 height 35
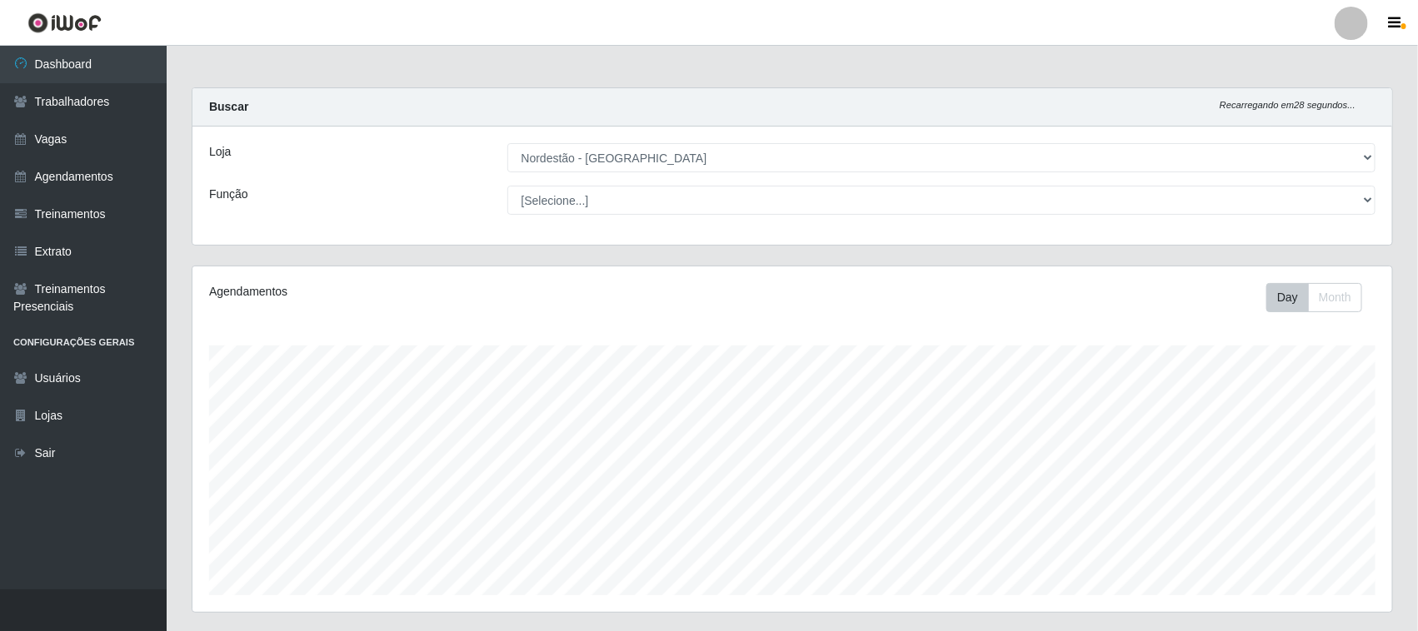
scroll to position [312, 0]
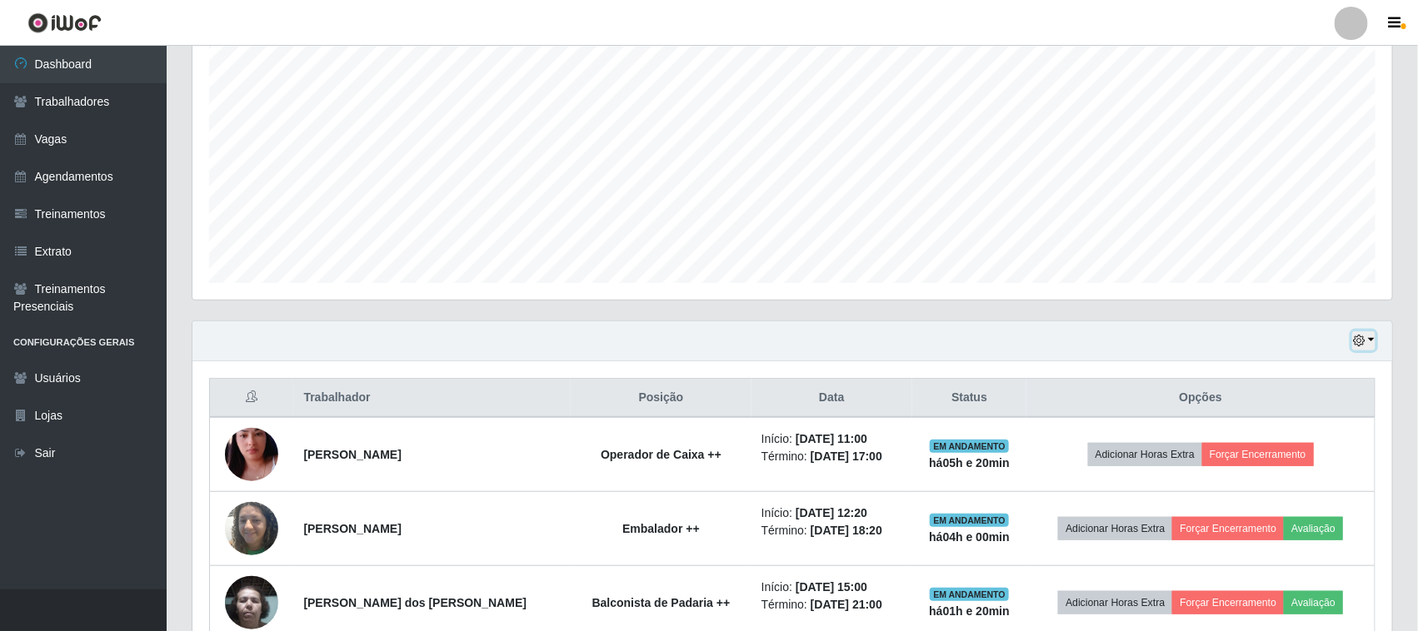
click at [1358, 339] on icon "button" at bounding box center [1359, 341] width 12 height 12
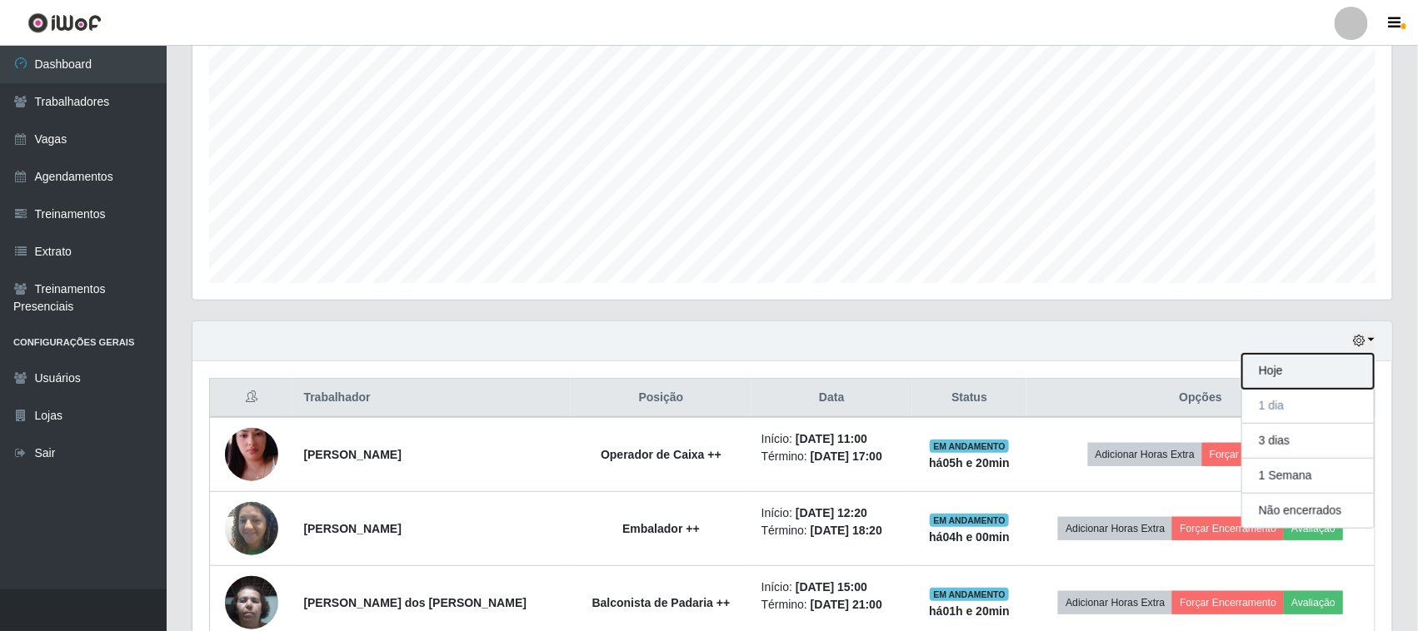
click at [1310, 364] on button "Hoje" at bounding box center [1308, 371] width 132 height 35
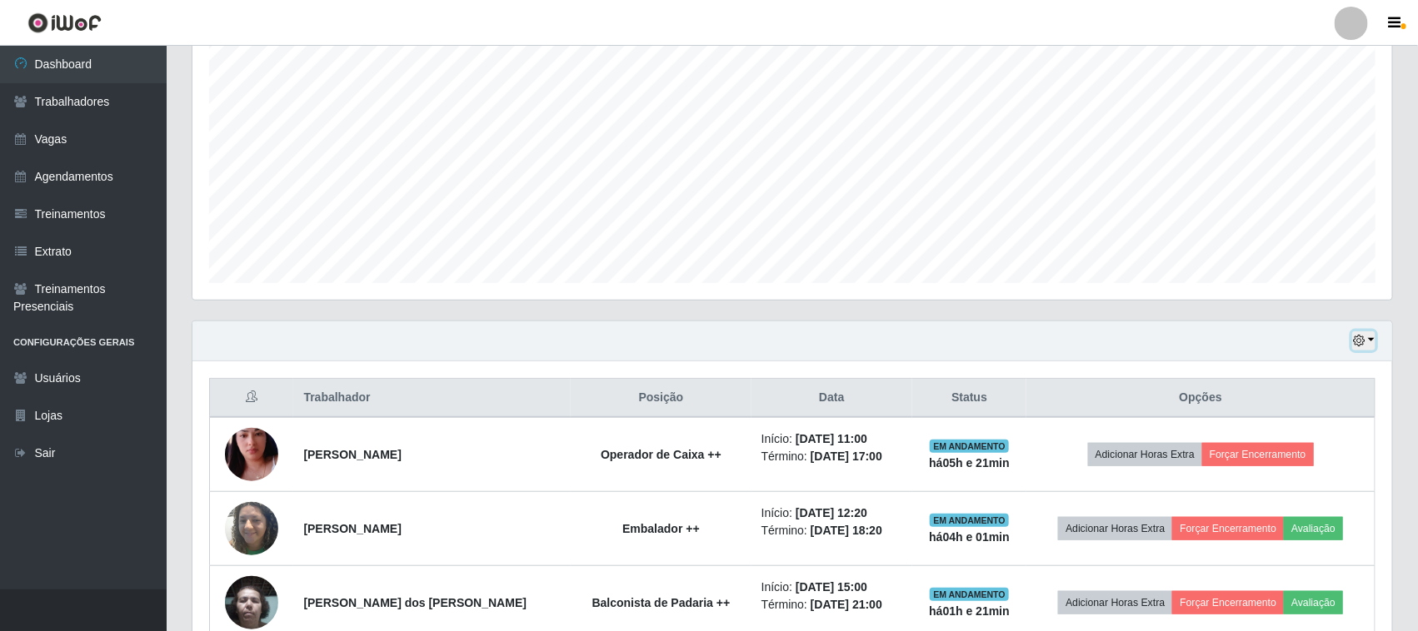
click at [1360, 343] on icon "button" at bounding box center [1359, 341] width 12 height 12
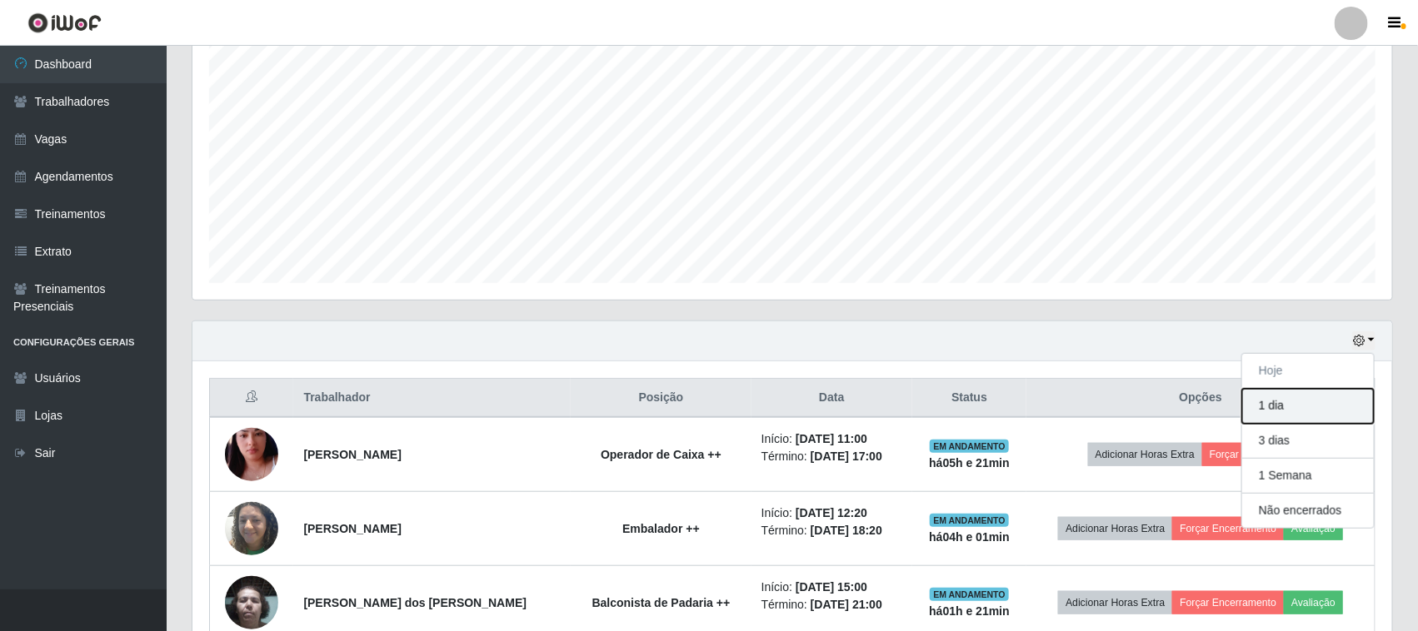
click at [1308, 404] on button "1 dia" at bounding box center [1308, 406] width 132 height 35
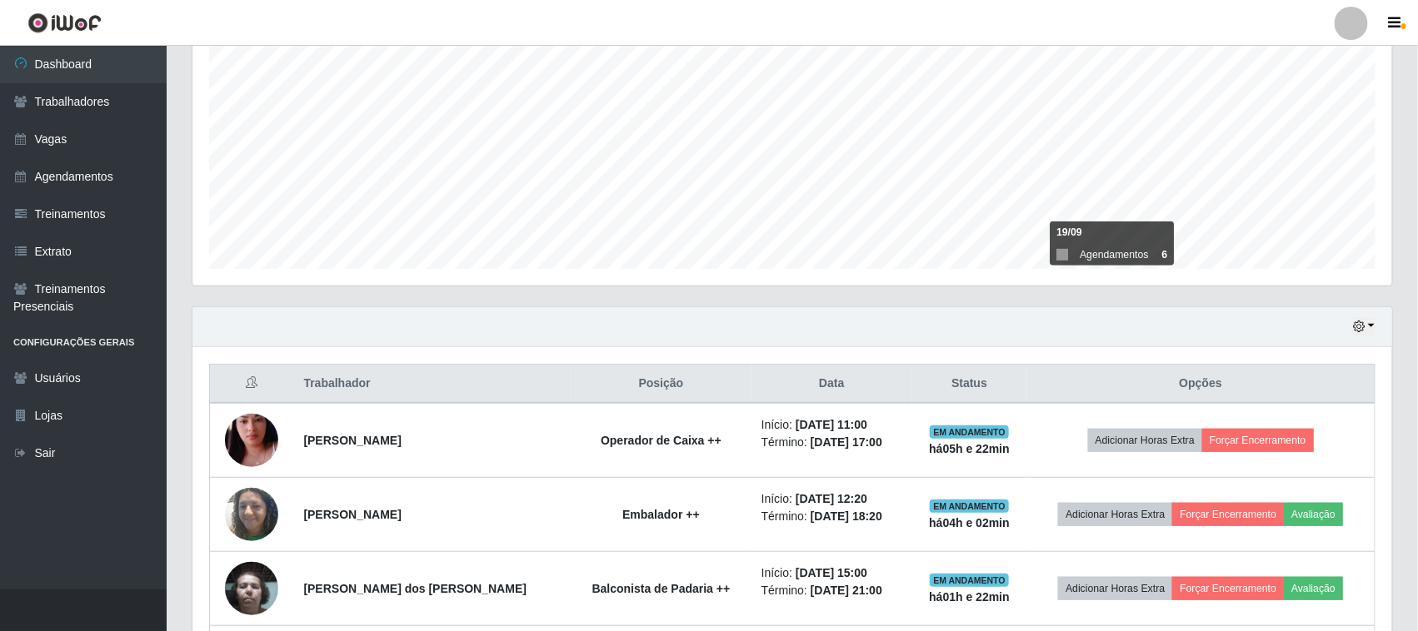
scroll to position [222, 0]
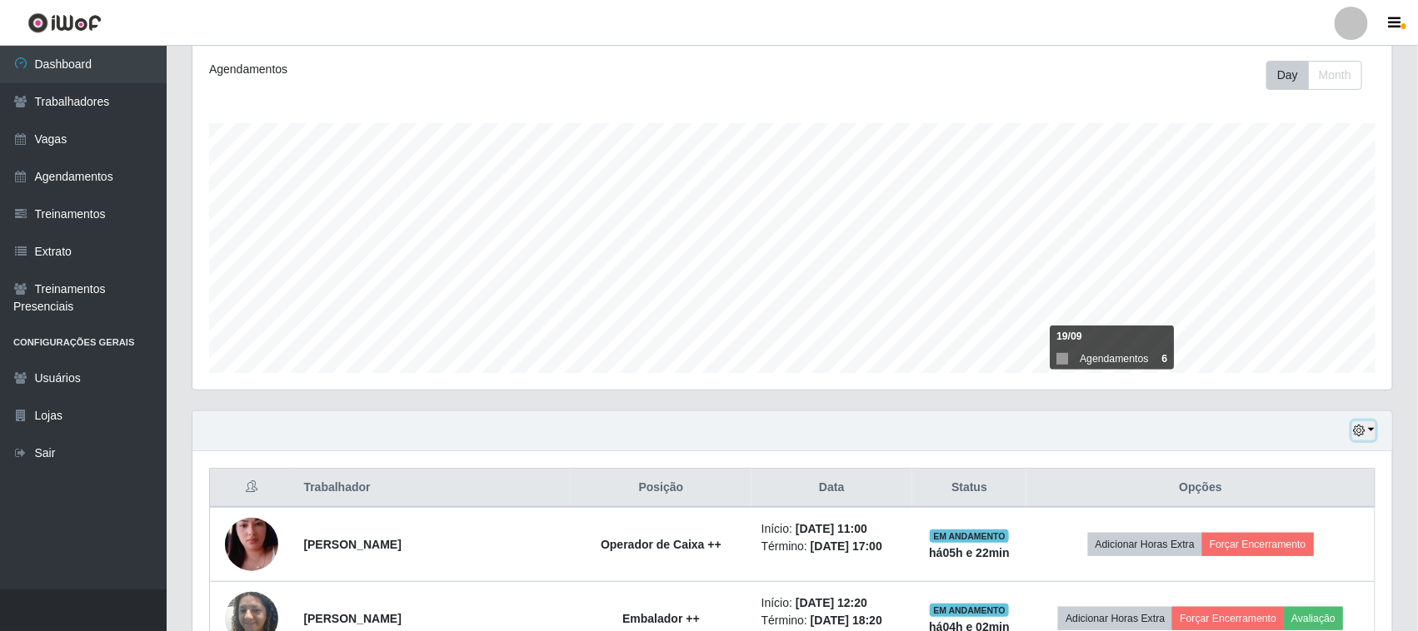
click at [1363, 427] on icon "button" at bounding box center [1359, 431] width 12 height 12
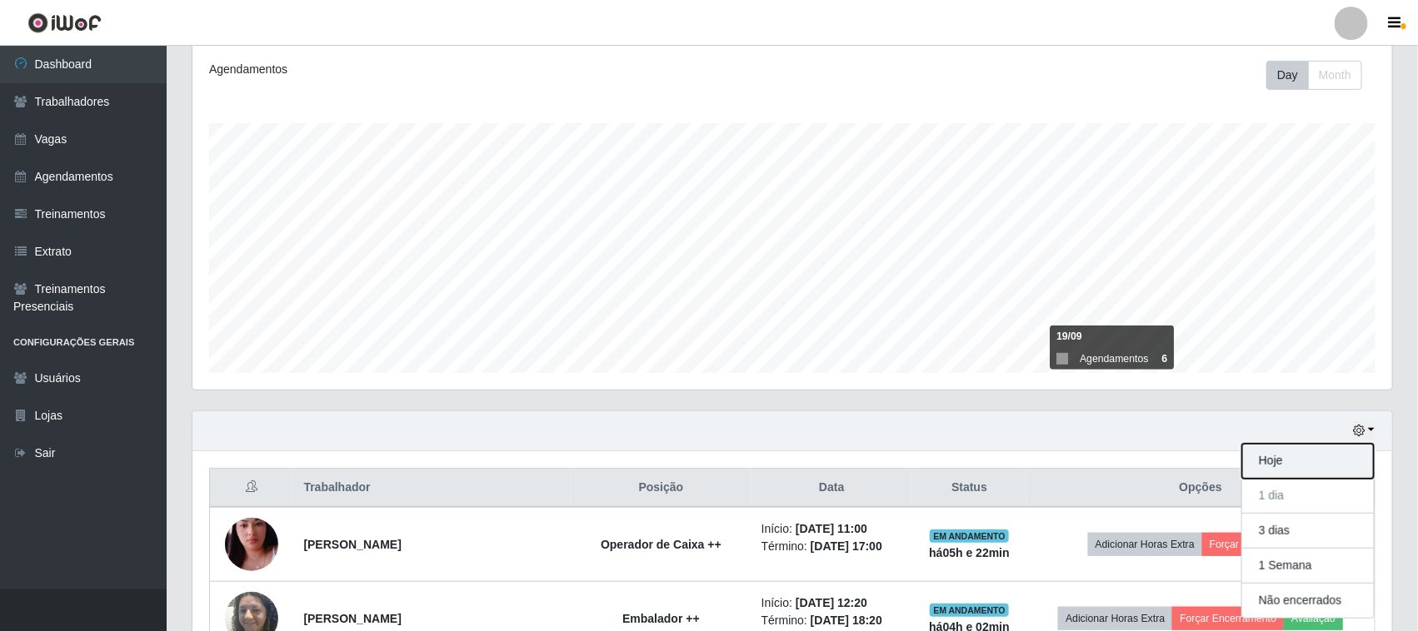
click at [1296, 471] on button "Hoje" at bounding box center [1308, 461] width 132 height 35
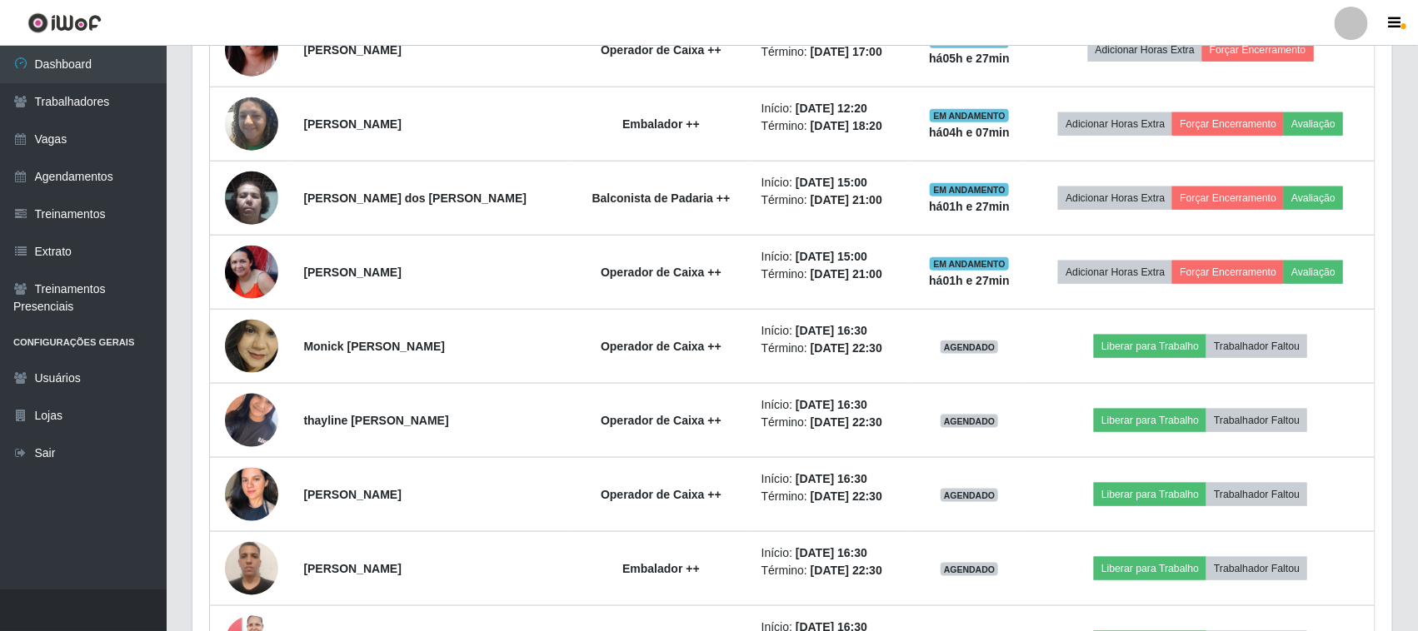
scroll to position [372, 0]
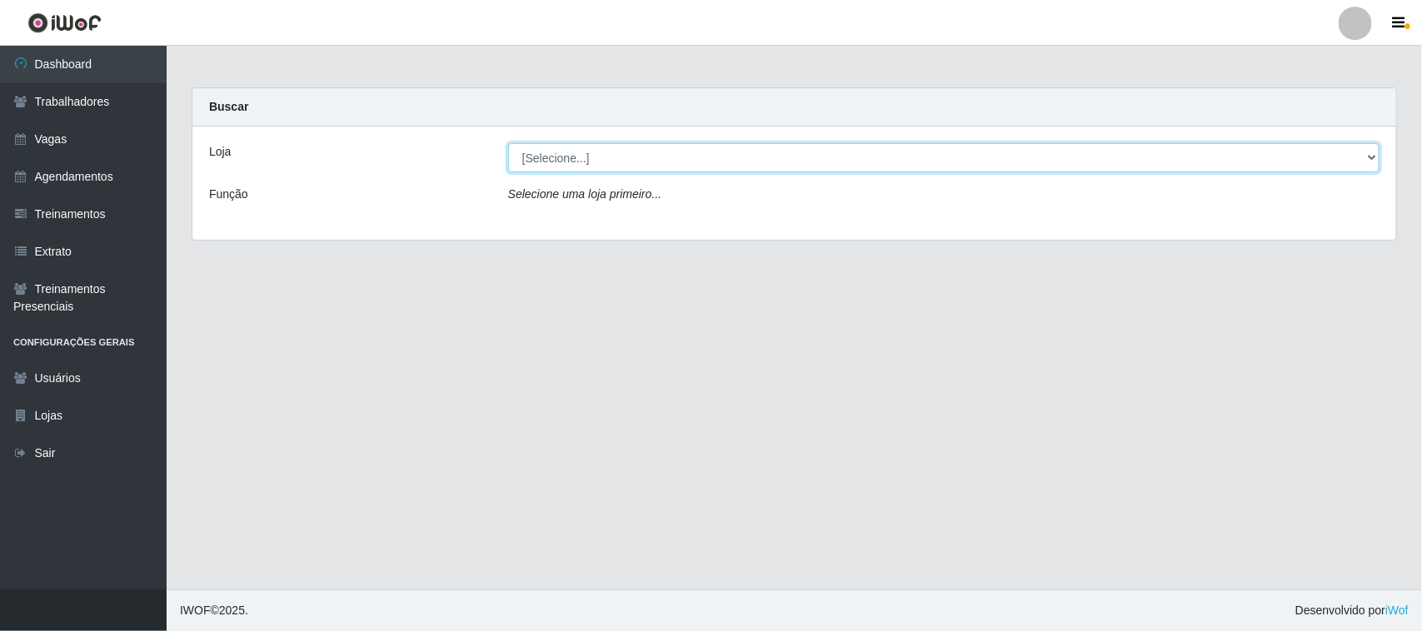
click at [1363, 155] on select "[Selecione...] Nordestão - [GEOGRAPHIC_DATA]" at bounding box center [943, 157] width 871 height 29
select select "420"
click at [508, 143] on select "[Selecione...] Nordestão - [GEOGRAPHIC_DATA]" at bounding box center [943, 157] width 871 height 29
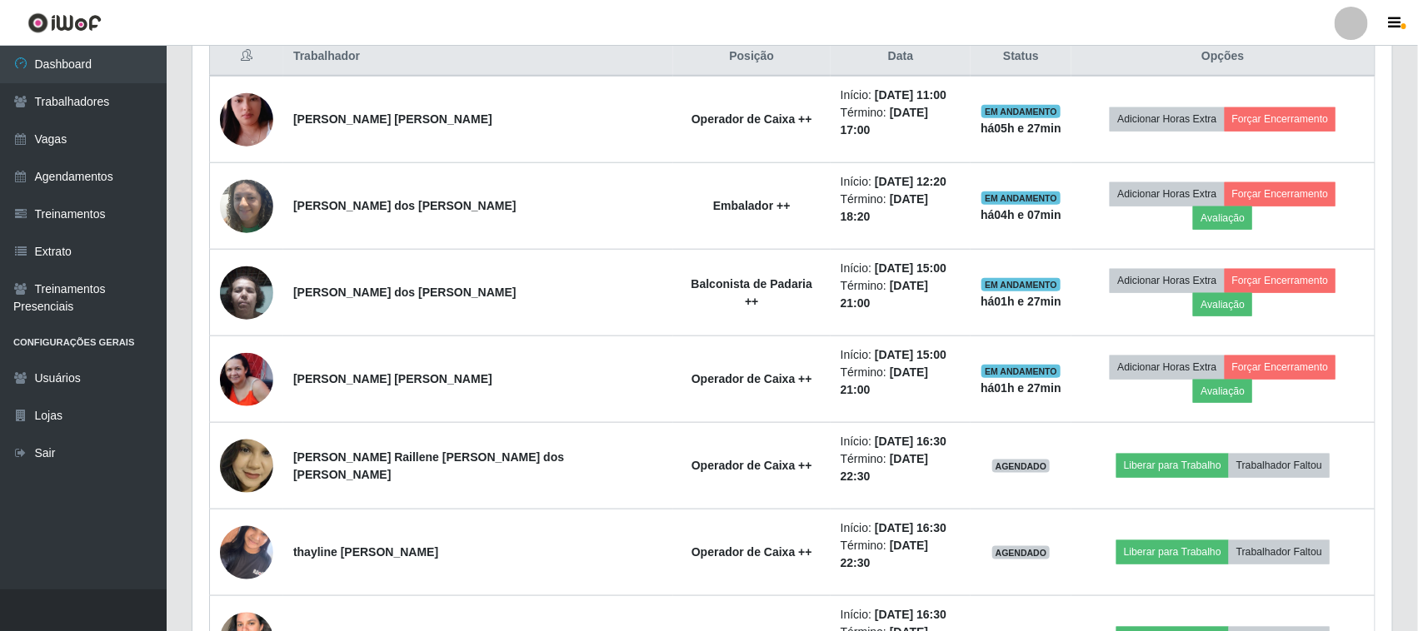
scroll to position [997, 0]
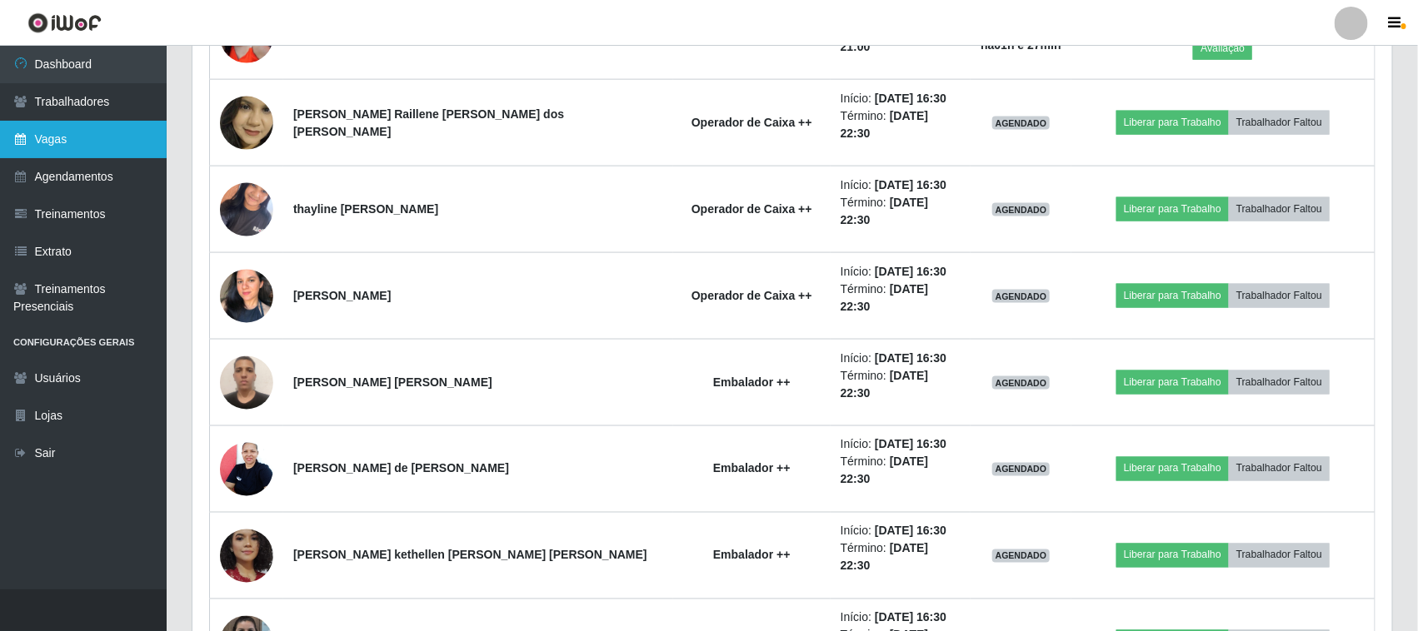
click at [102, 133] on link "Vagas" at bounding box center [83, 139] width 167 height 37
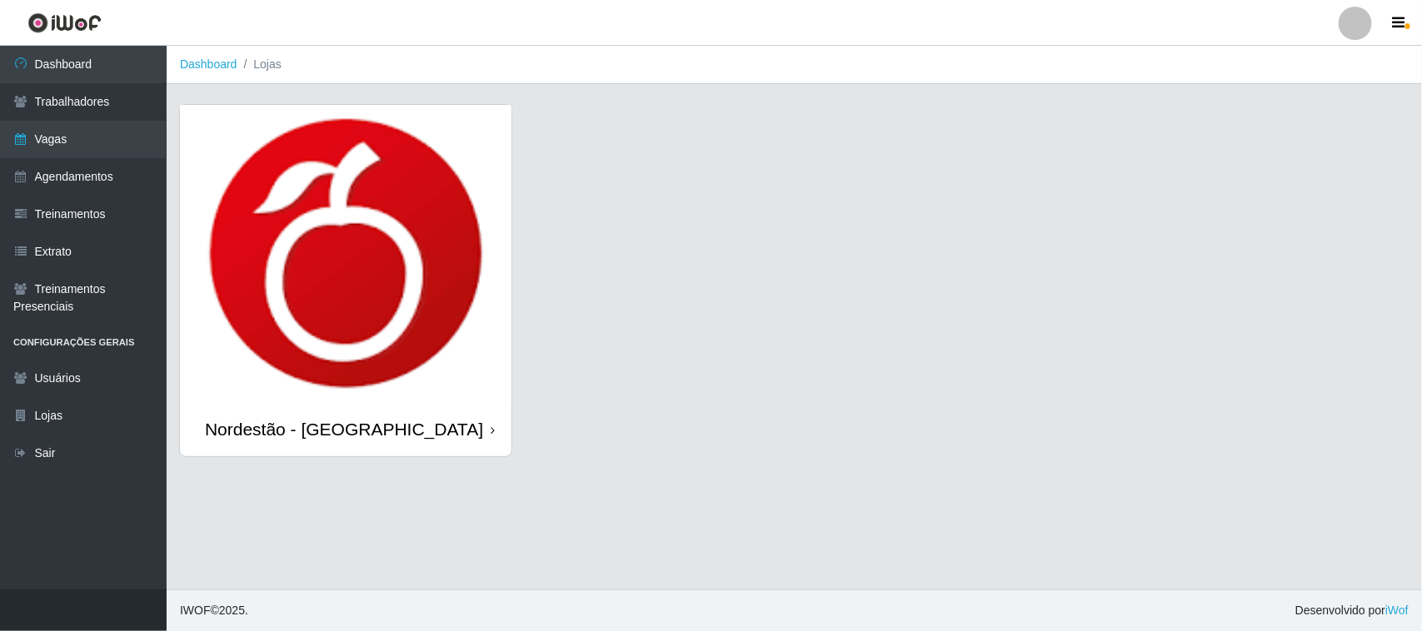
click at [492, 430] on icon at bounding box center [493, 431] width 4 height 12
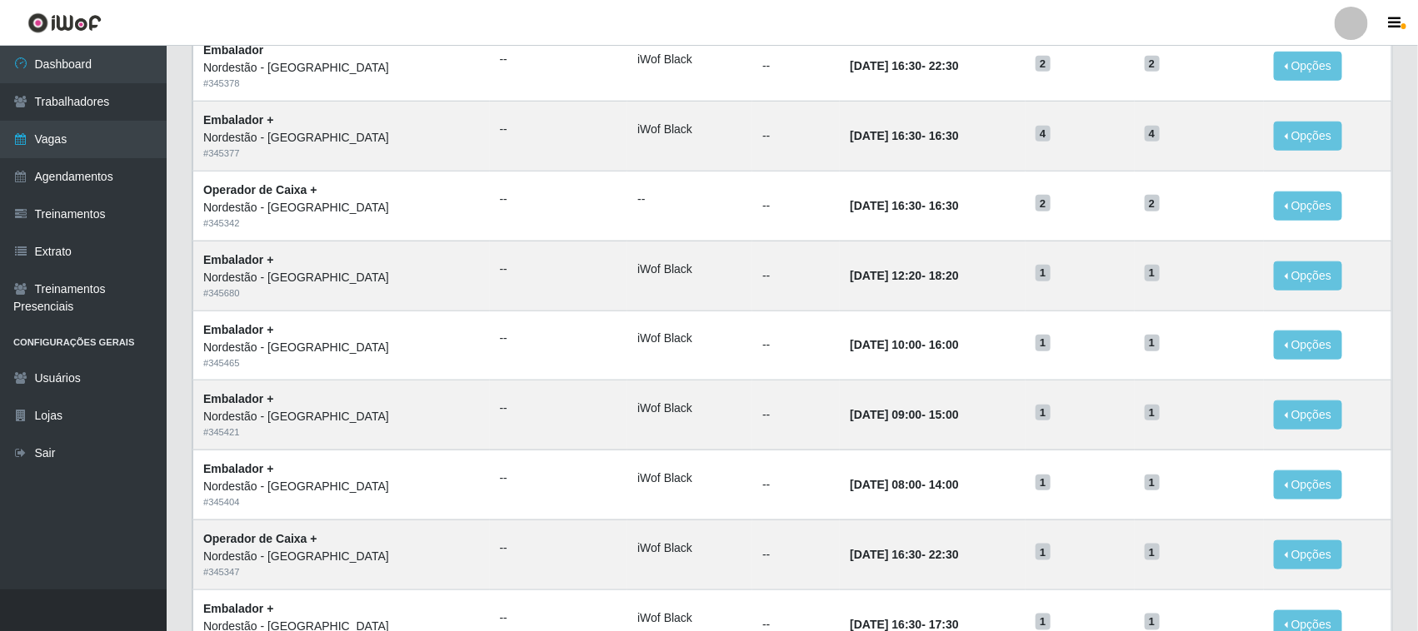
scroll to position [367, 0]
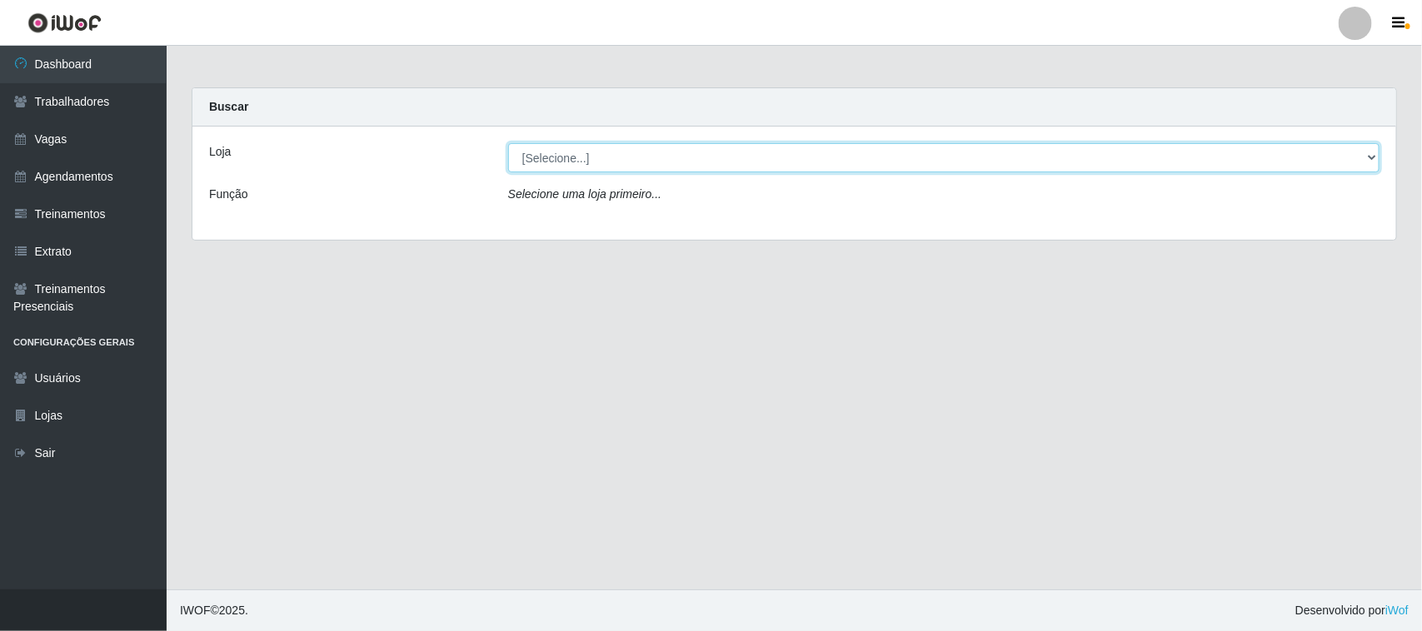
click at [1366, 154] on select "[Selecione...] Nordestão - Santa Catarina" at bounding box center [943, 157] width 871 height 29
select select "420"
click at [508, 143] on select "[Selecione...] Nordestão - Santa Catarina" at bounding box center [943, 157] width 871 height 29
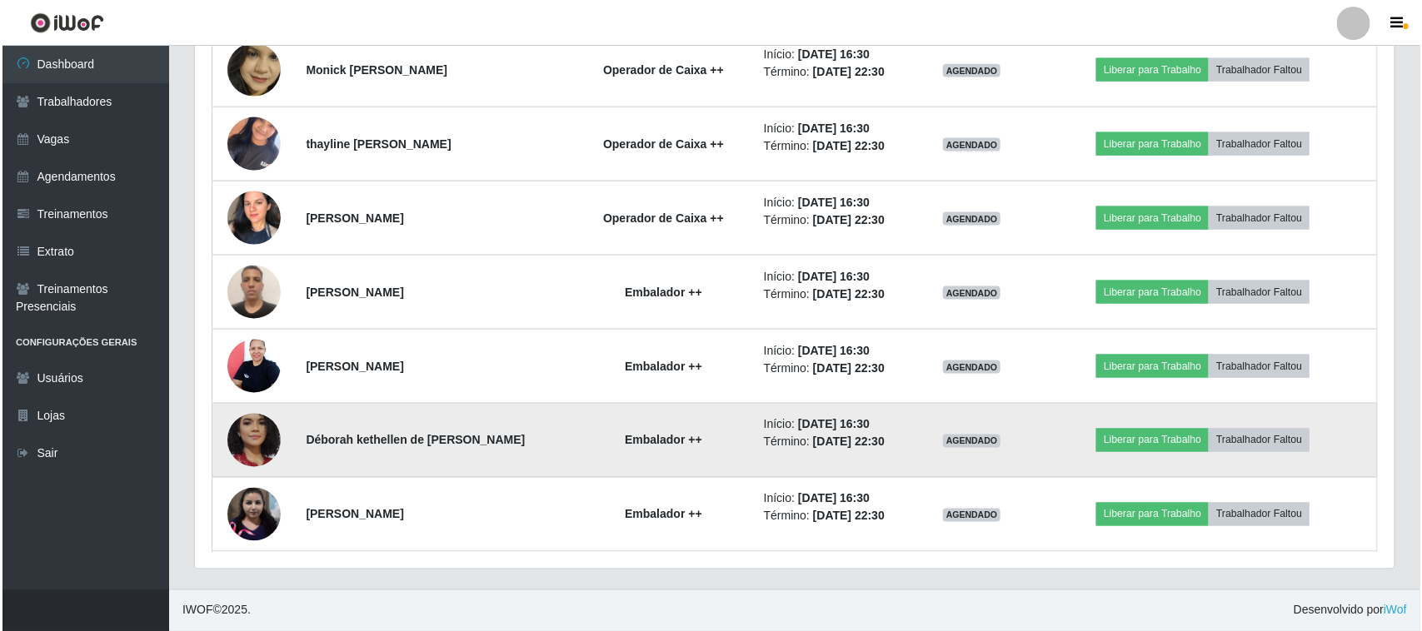
scroll to position [997, 0]
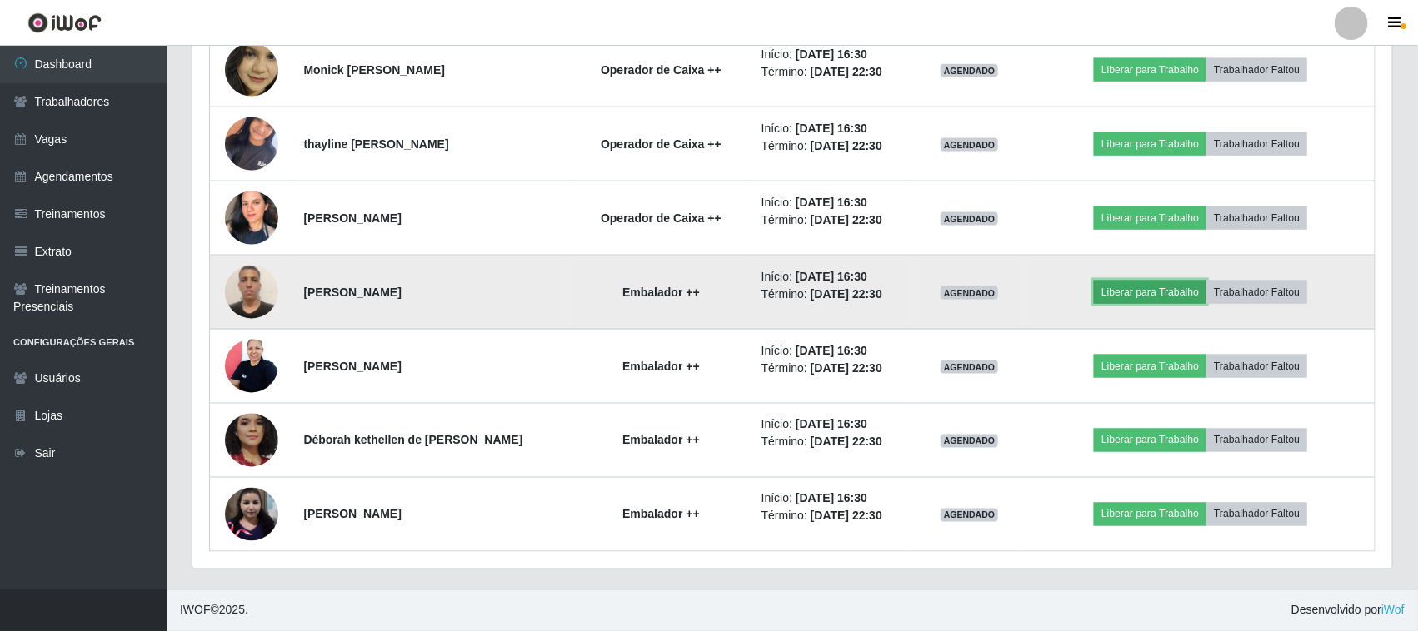
click at [1131, 281] on button "Liberar para Trabalho" at bounding box center [1150, 292] width 112 height 23
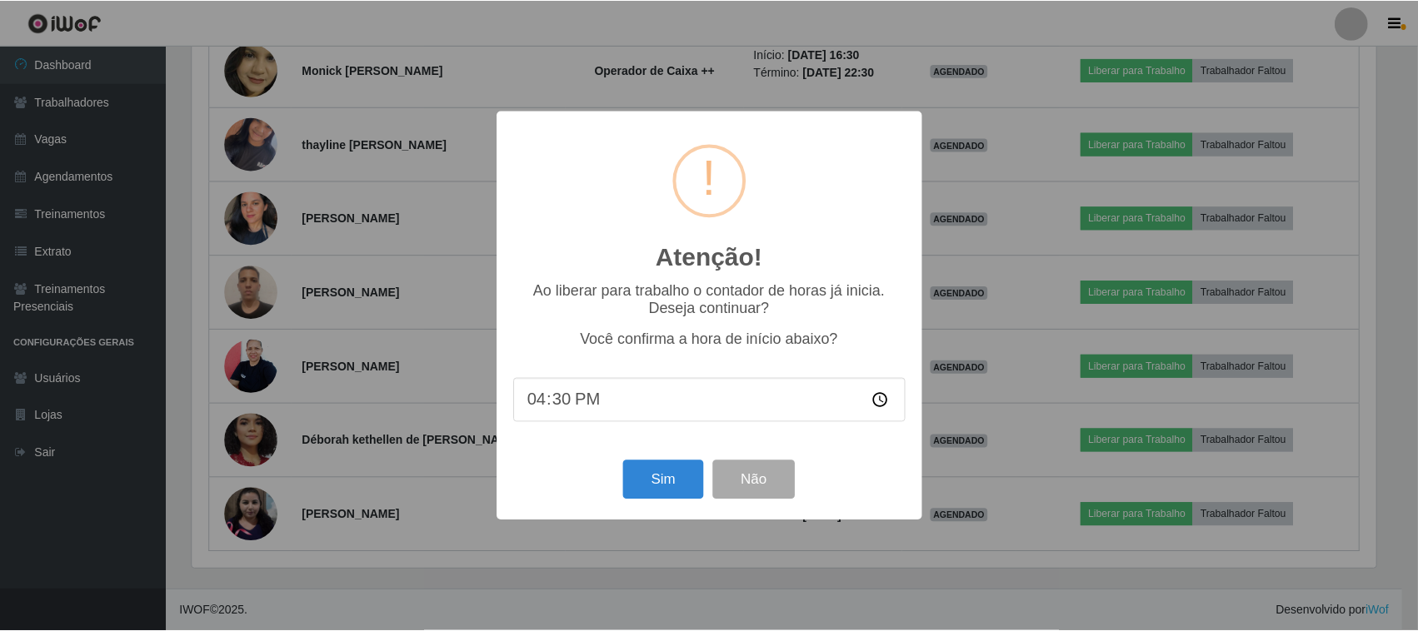
scroll to position [346, 1188]
click at [691, 492] on button "Sim" at bounding box center [665, 480] width 81 height 39
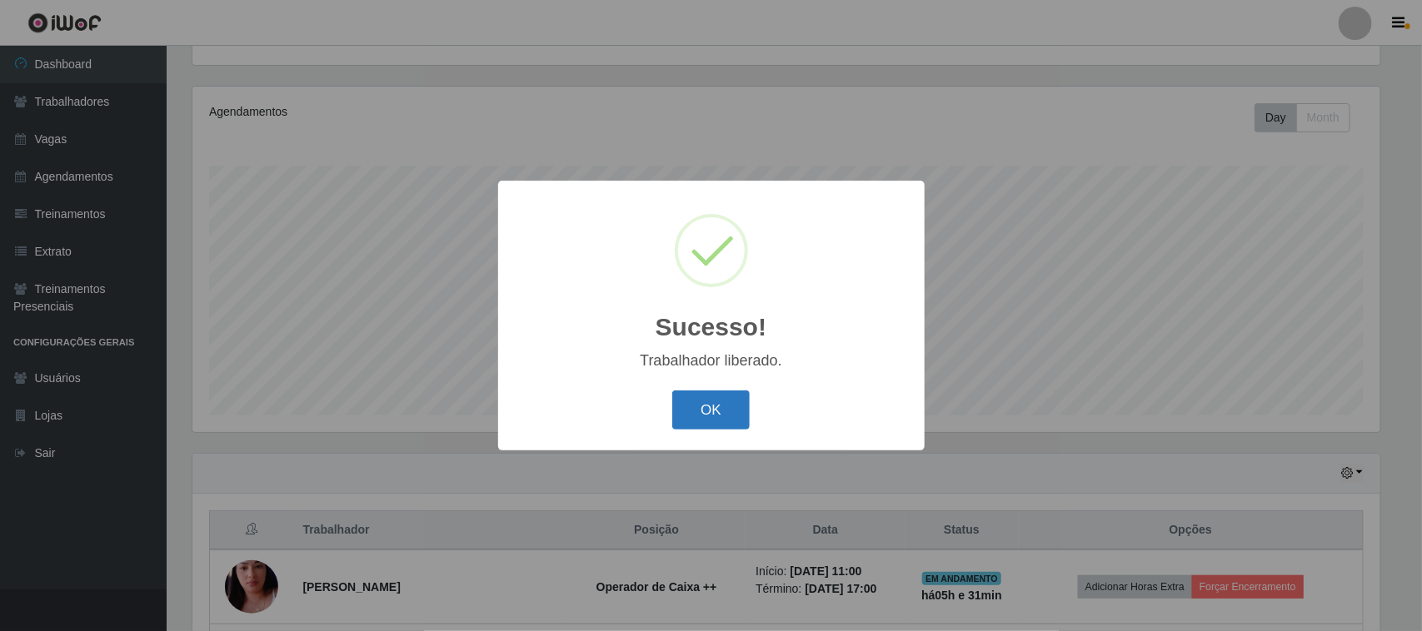
click at [690, 411] on button "OK" at bounding box center [710, 410] width 77 height 39
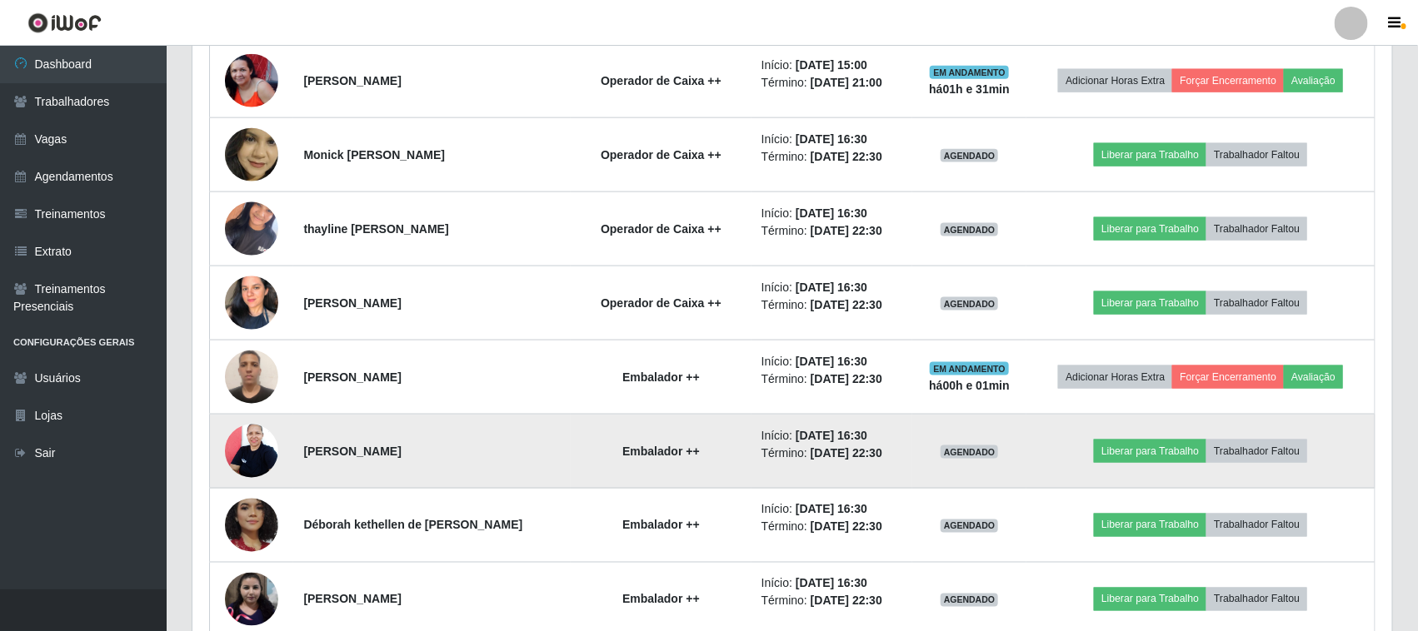
scroll to position [997, 0]
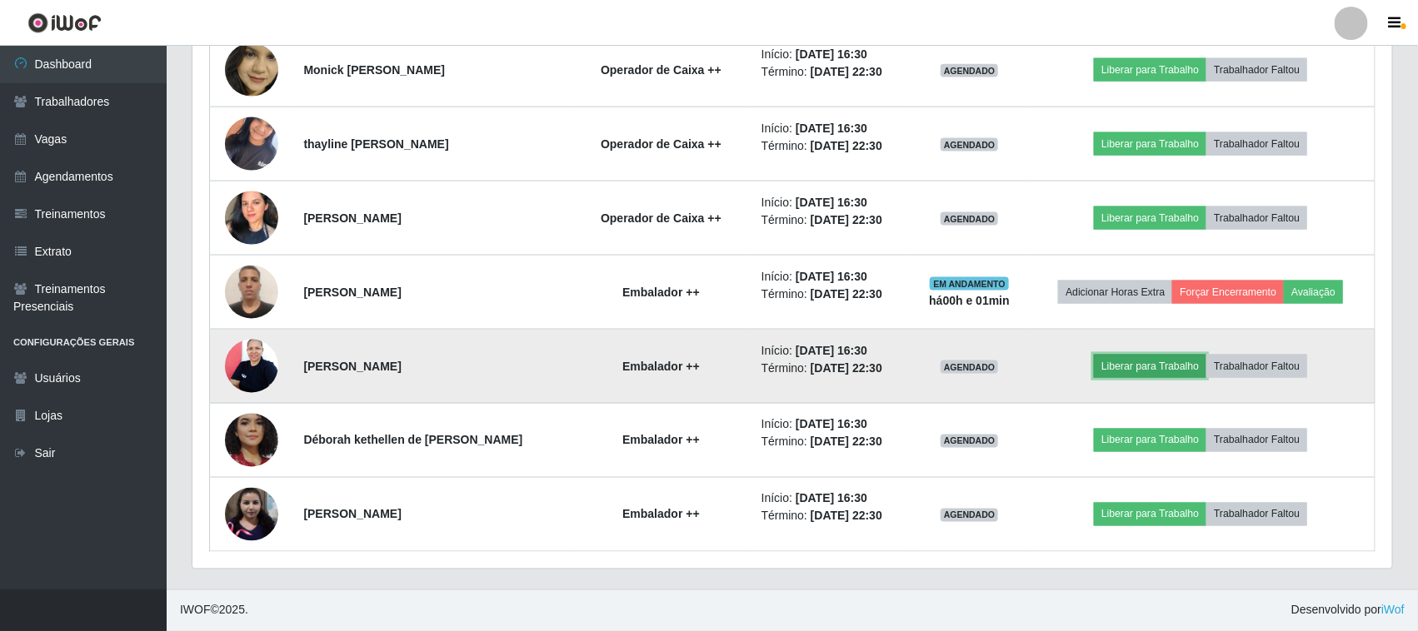
click at [1112, 371] on button "Liberar para Trabalho" at bounding box center [1150, 366] width 112 height 23
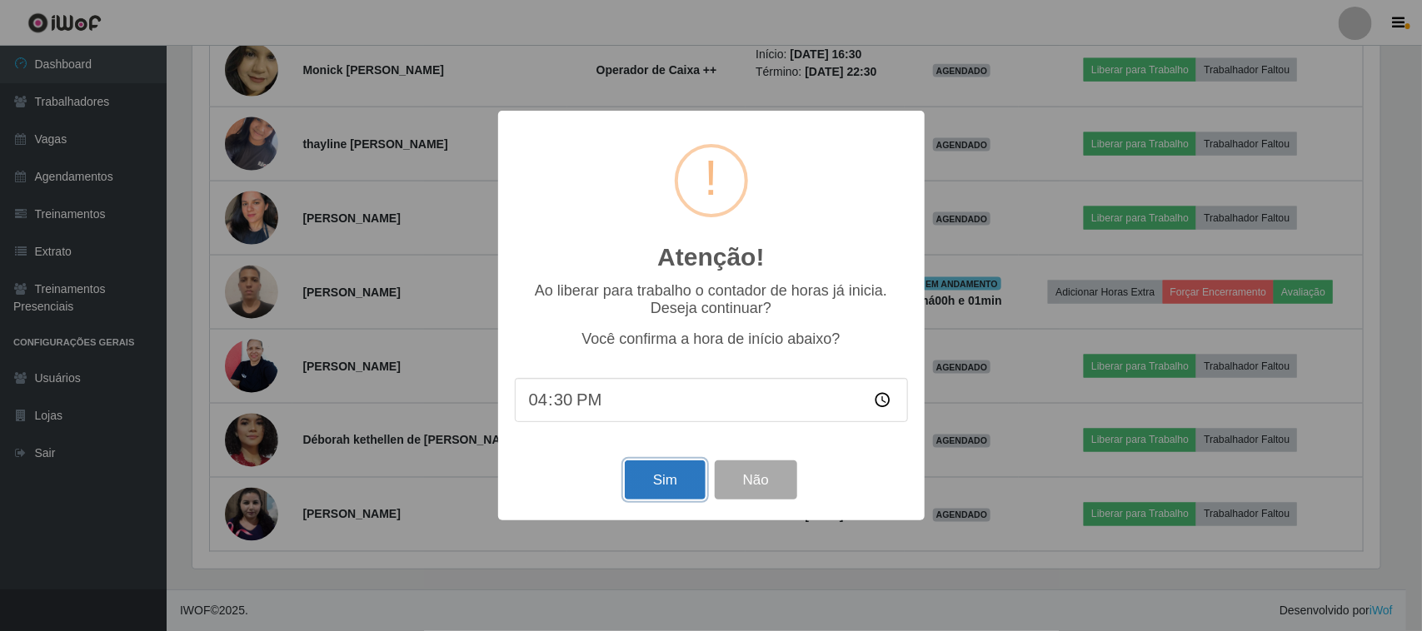
click at [663, 481] on button "Sim" at bounding box center [665, 480] width 81 height 39
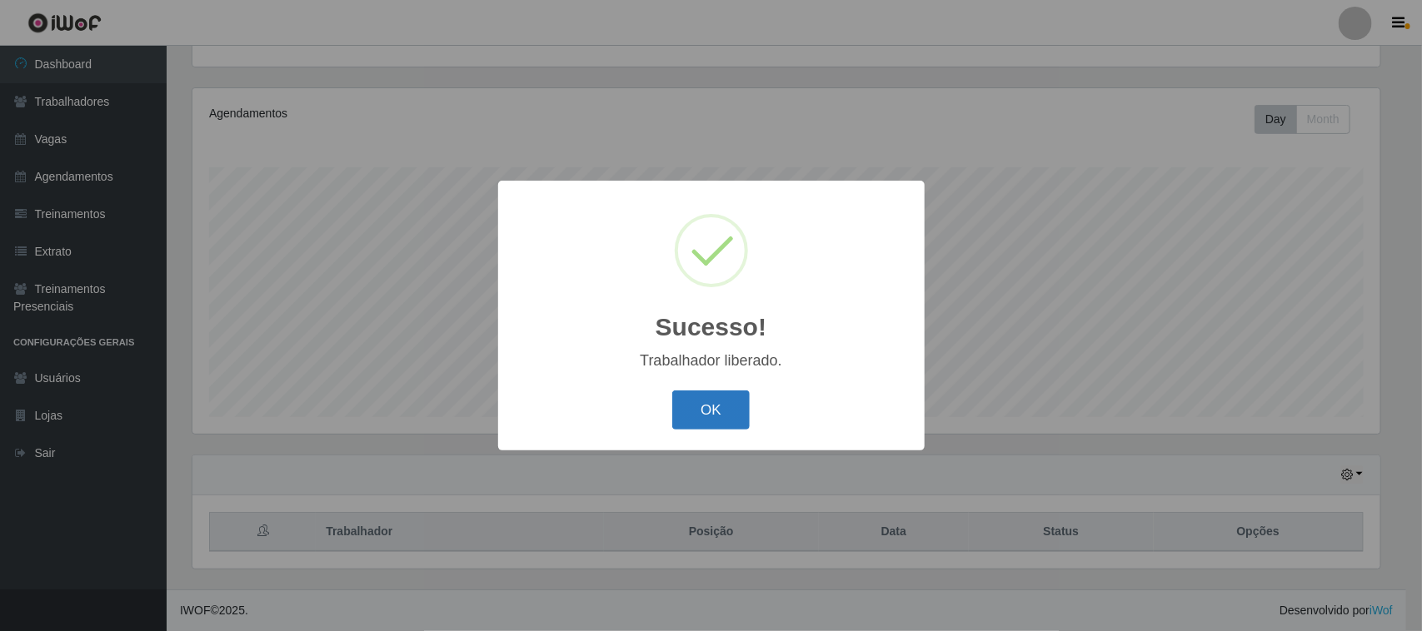
click at [692, 406] on button "OK" at bounding box center [710, 410] width 77 height 39
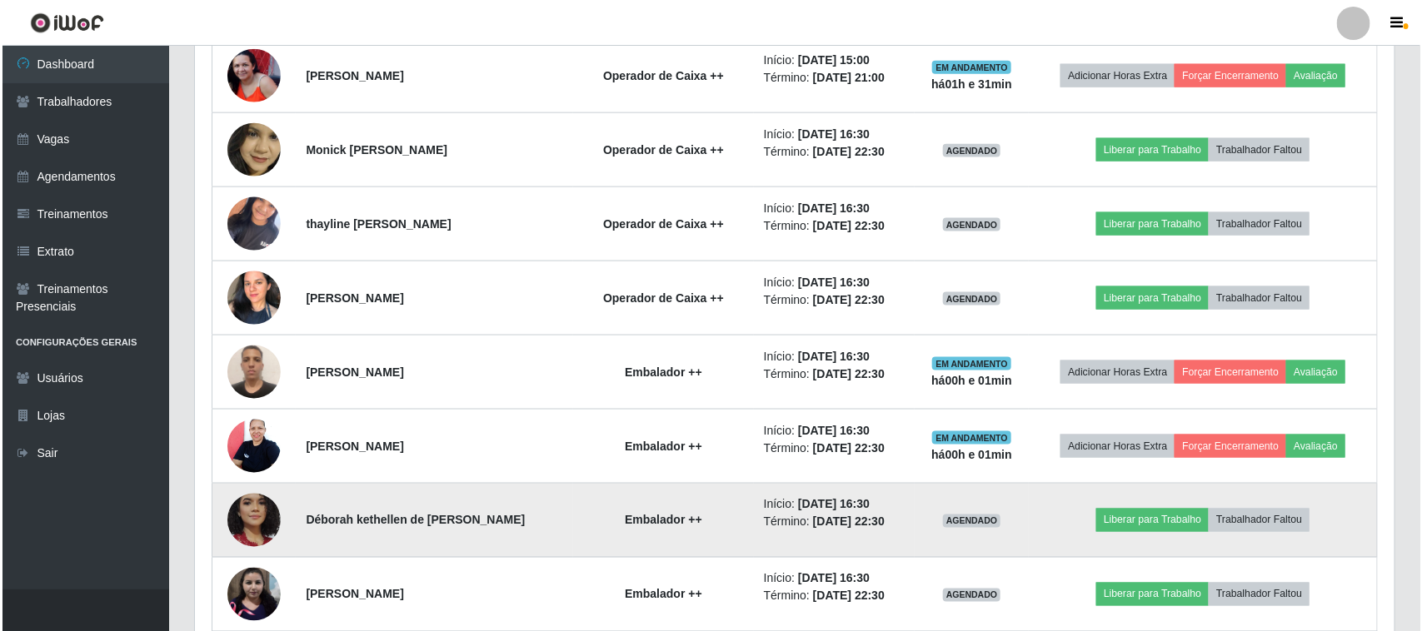
scroll to position [997, 0]
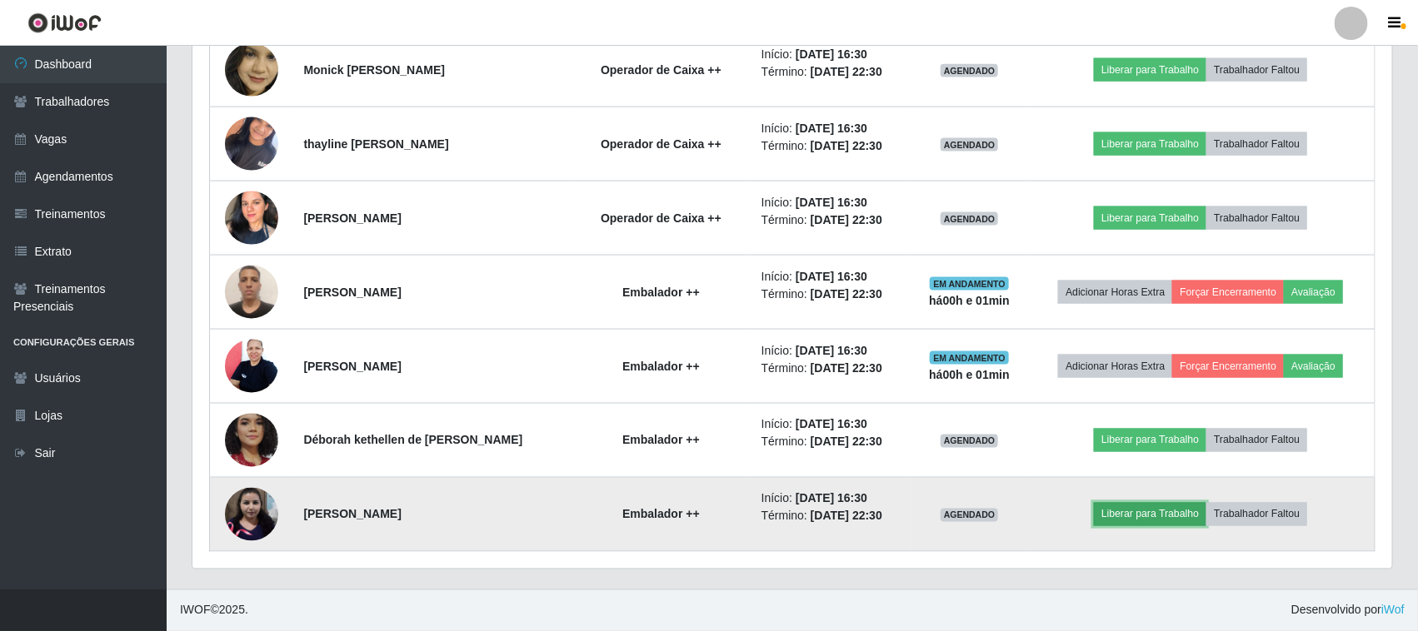
click at [1172, 516] on button "Liberar para Trabalho" at bounding box center [1150, 514] width 112 height 23
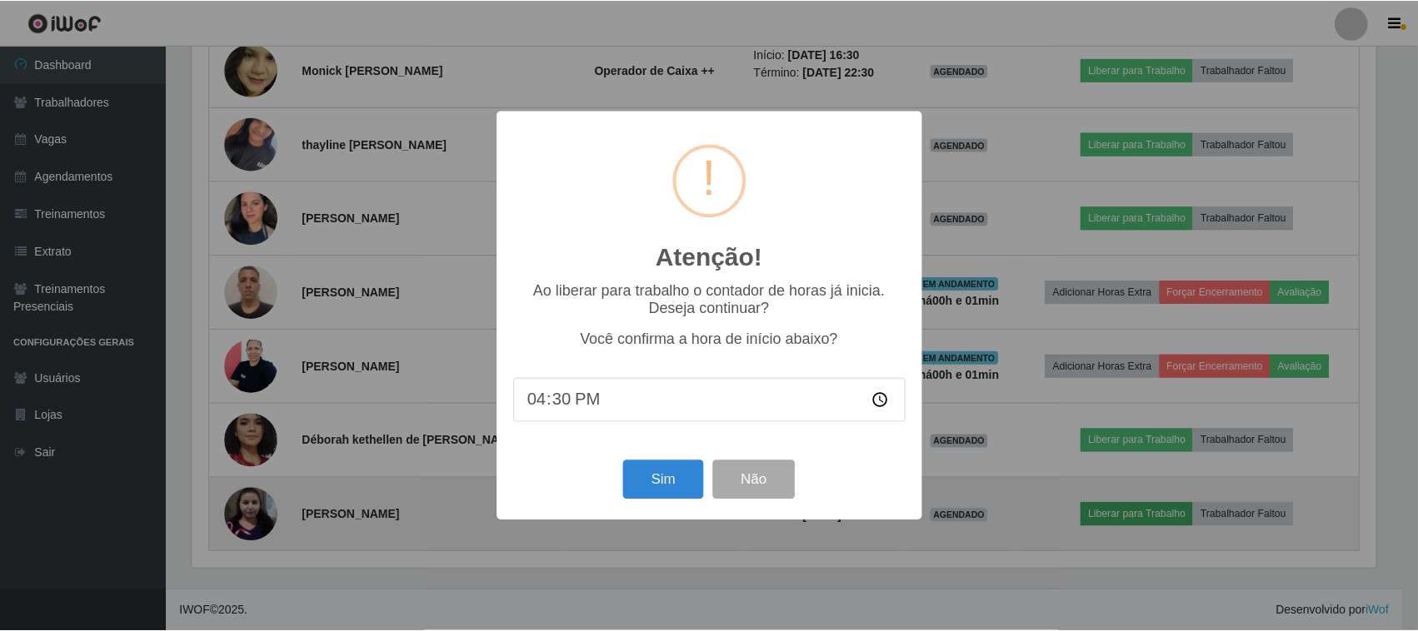
scroll to position [346, 1188]
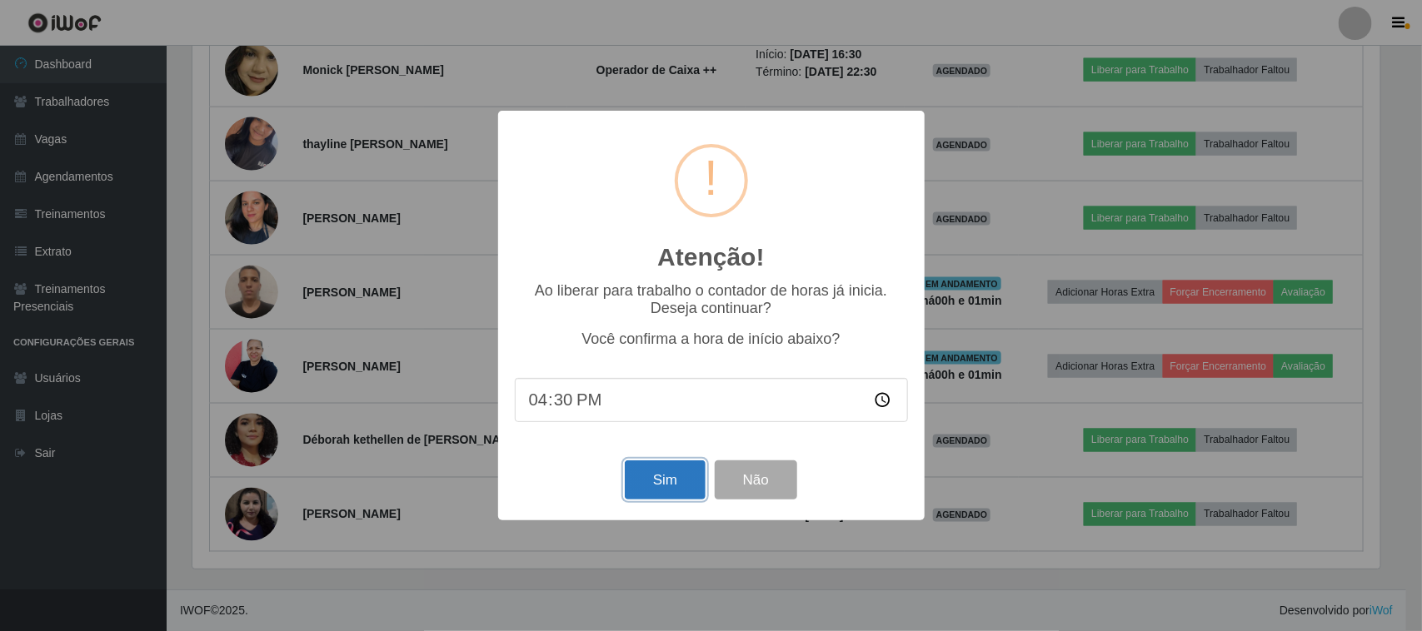
click at [659, 483] on button "Sim" at bounding box center [665, 480] width 81 height 39
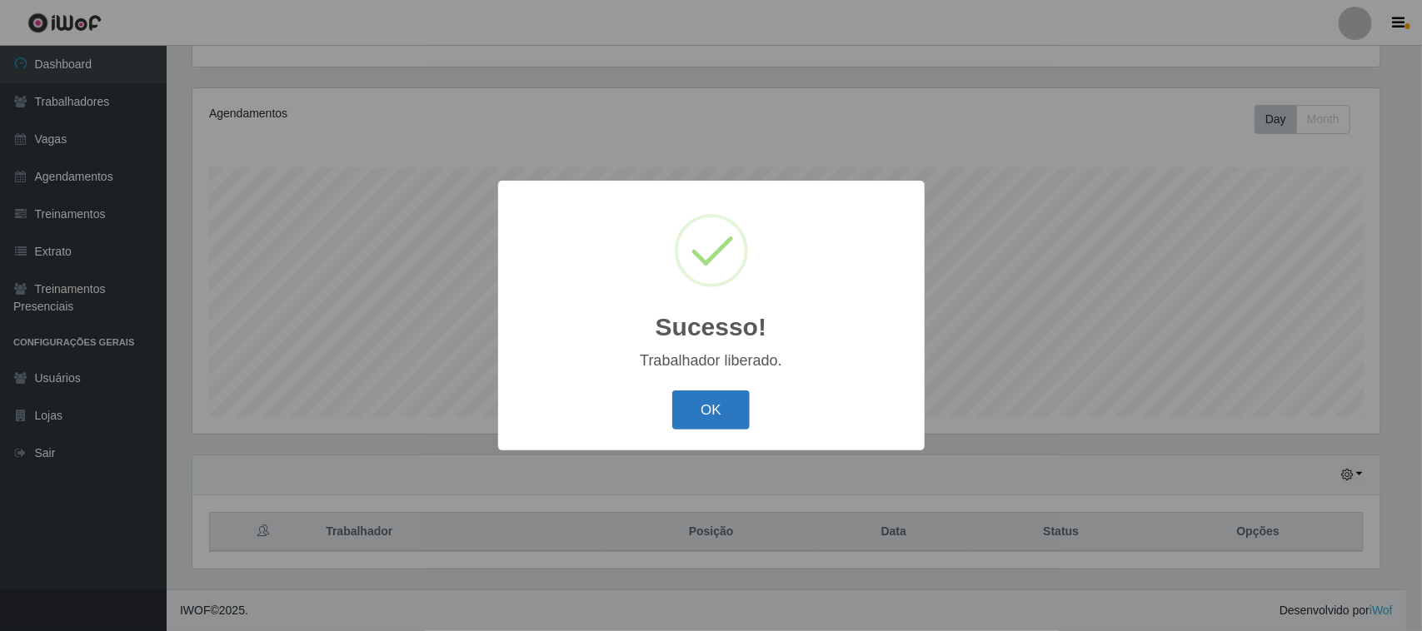
click at [713, 415] on button "OK" at bounding box center [710, 410] width 77 height 39
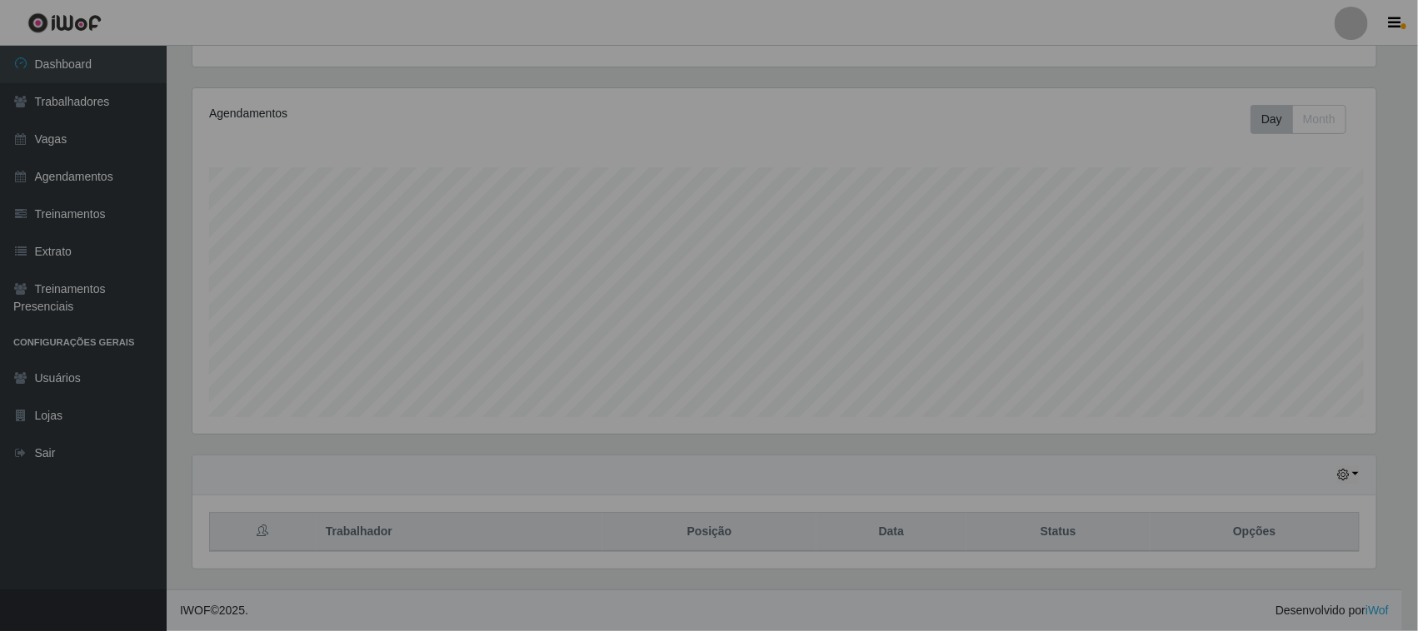
scroll to position [0, 0]
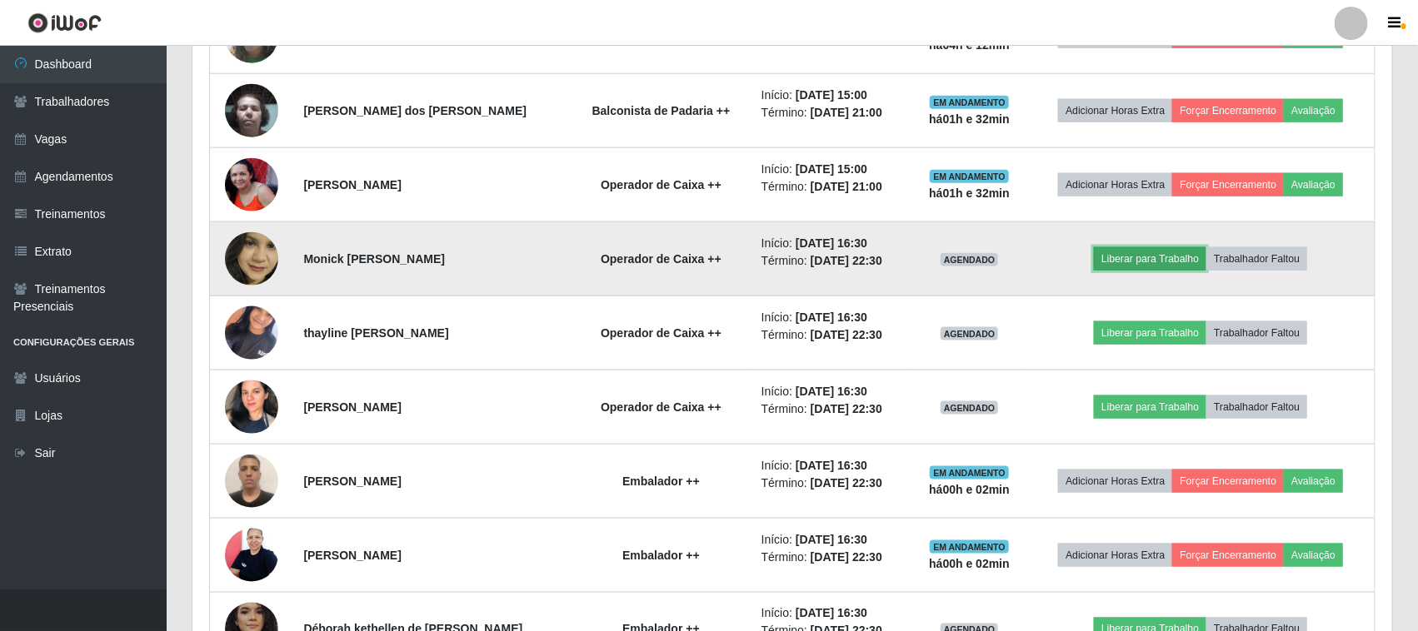
click at [1143, 259] on button "Liberar para Trabalho" at bounding box center [1150, 258] width 112 height 23
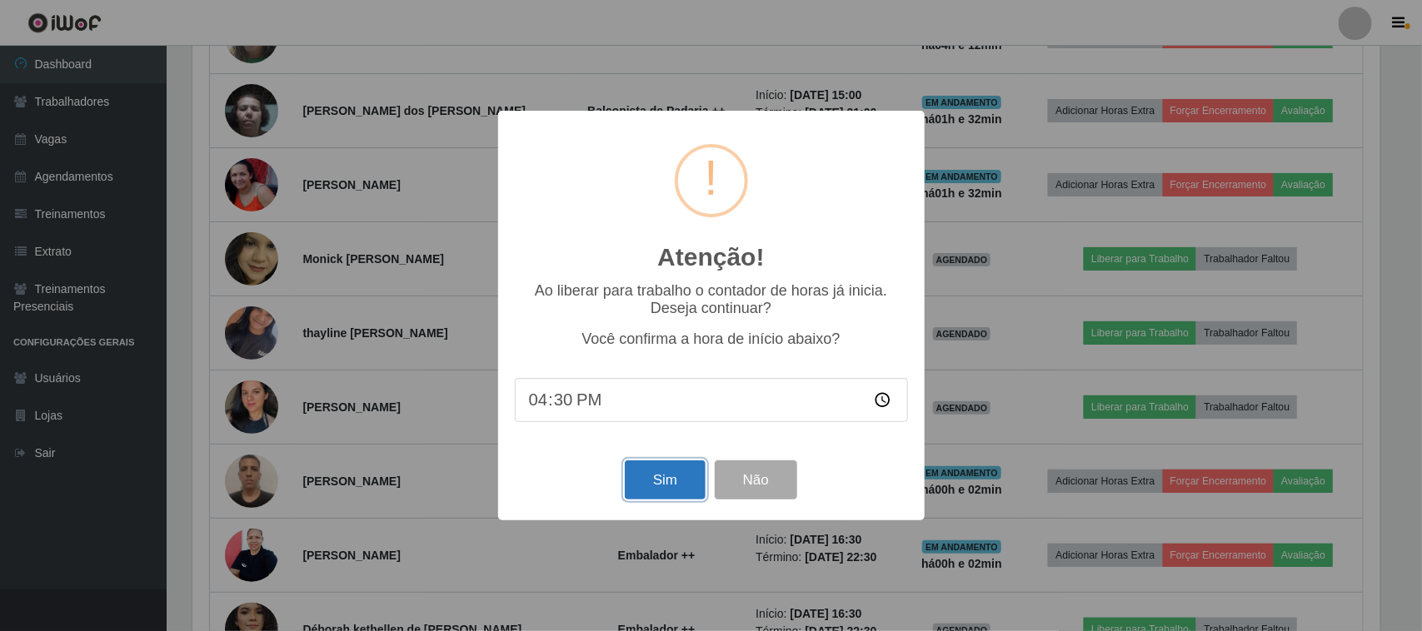
click at [668, 486] on button "Sim" at bounding box center [665, 480] width 81 height 39
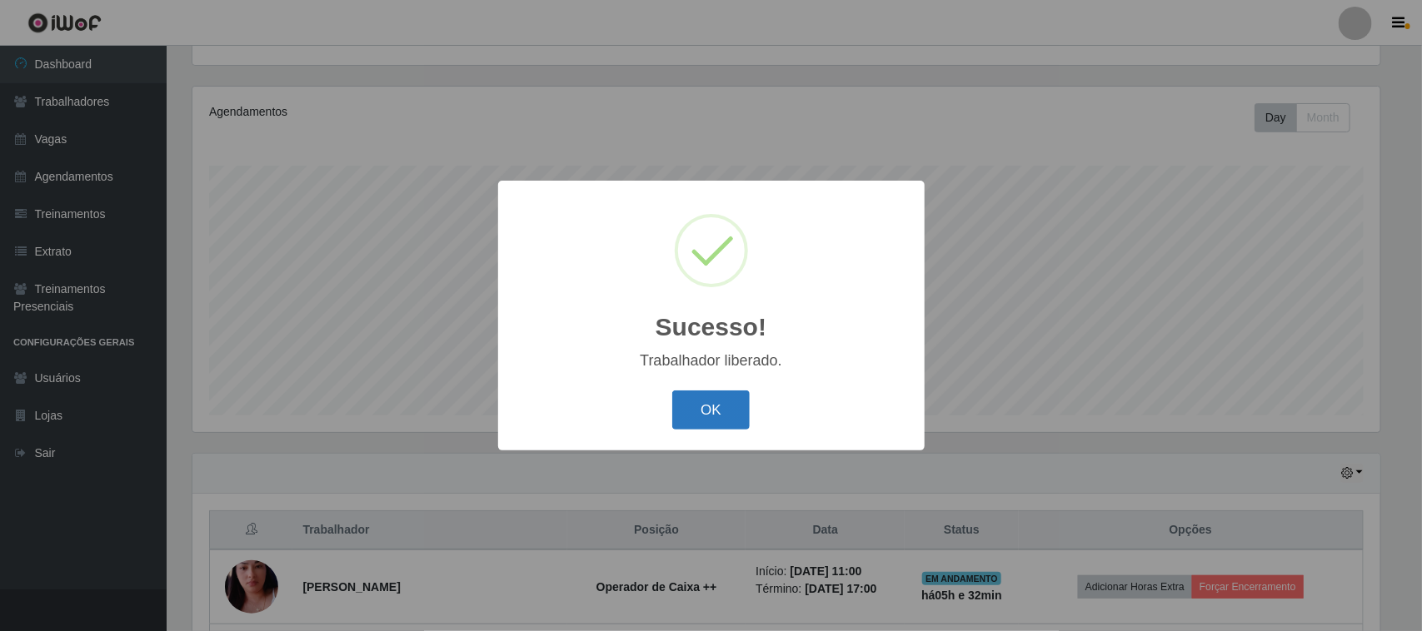
click at [705, 415] on button "OK" at bounding box center [710, 410] width 77 height 39
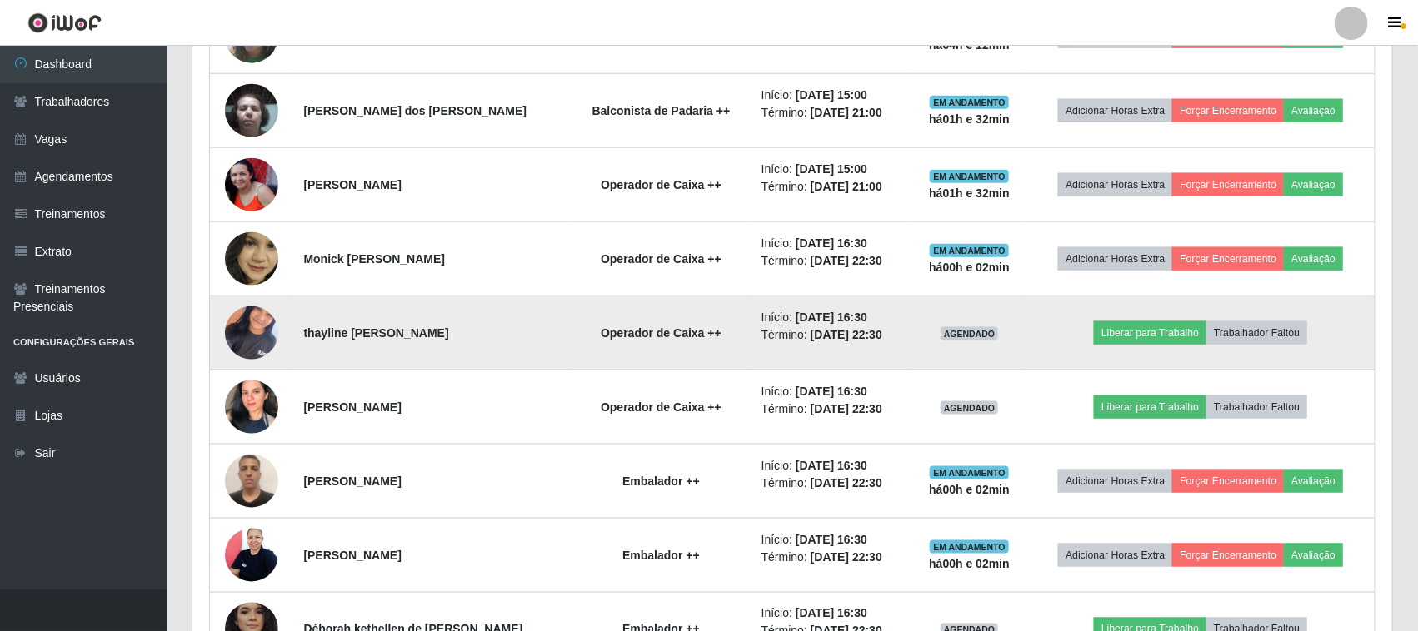
click at [1172, 321] on td "Liberar para Trabalho Trabalhador Faltou" at bounding box center [1200, 334] width 348 height 74
click at [1166, 331] on button "Liberar para Trabalho" at bounding box center [1150, 332] width 112 height 23
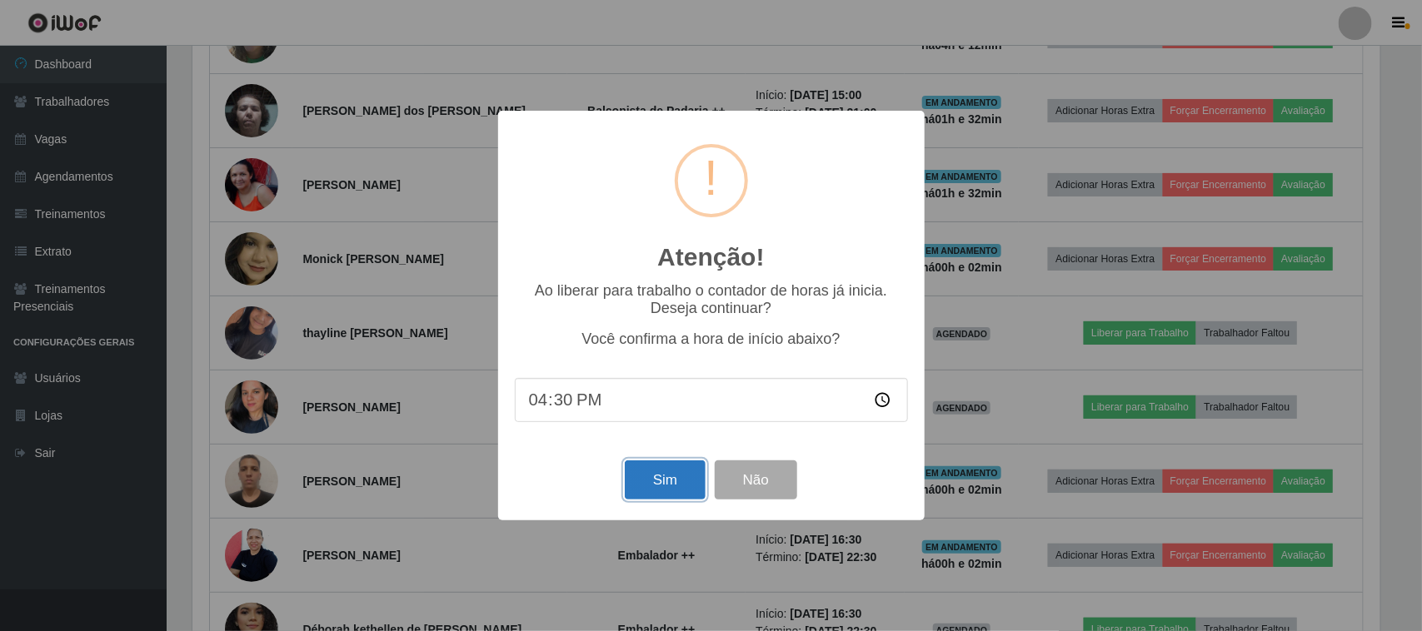
click at [681, 485] on button "Sim" at bounding box center [665, 480] width 81 height 39
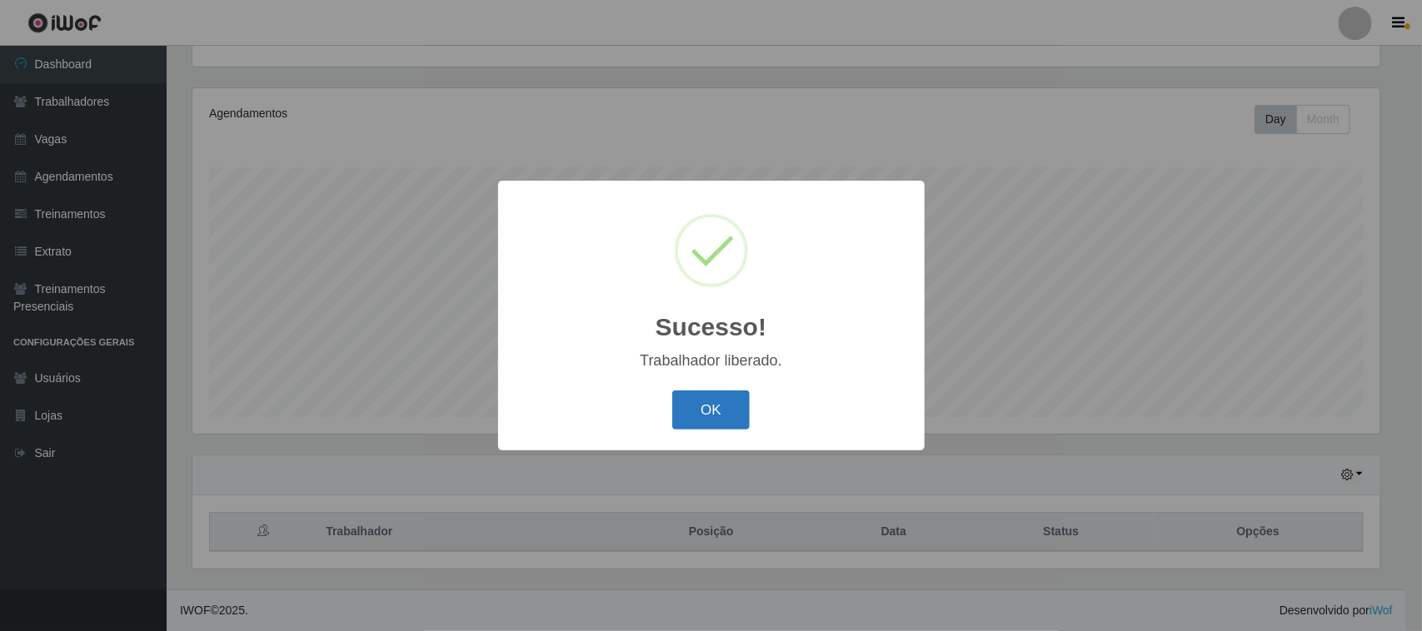
click at [723, 401] on button "OK" at bounding box center [710, 410] width 77 height 39
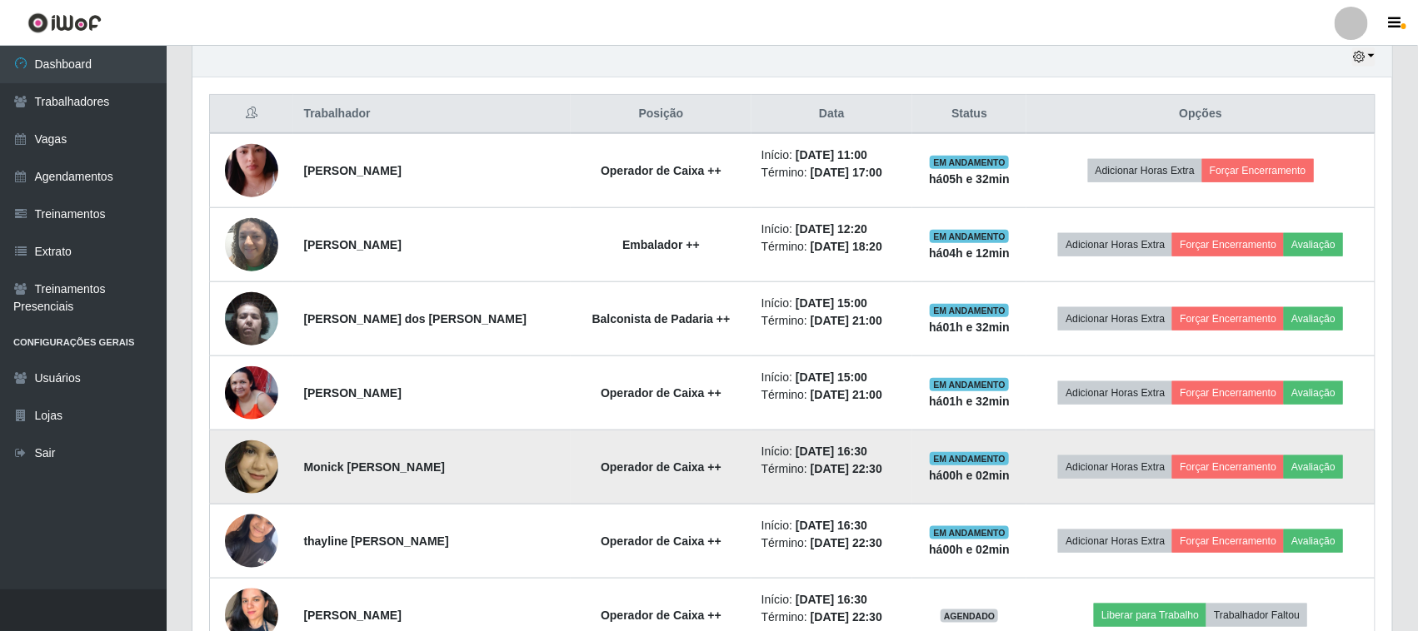
scroll to position [997, 0]
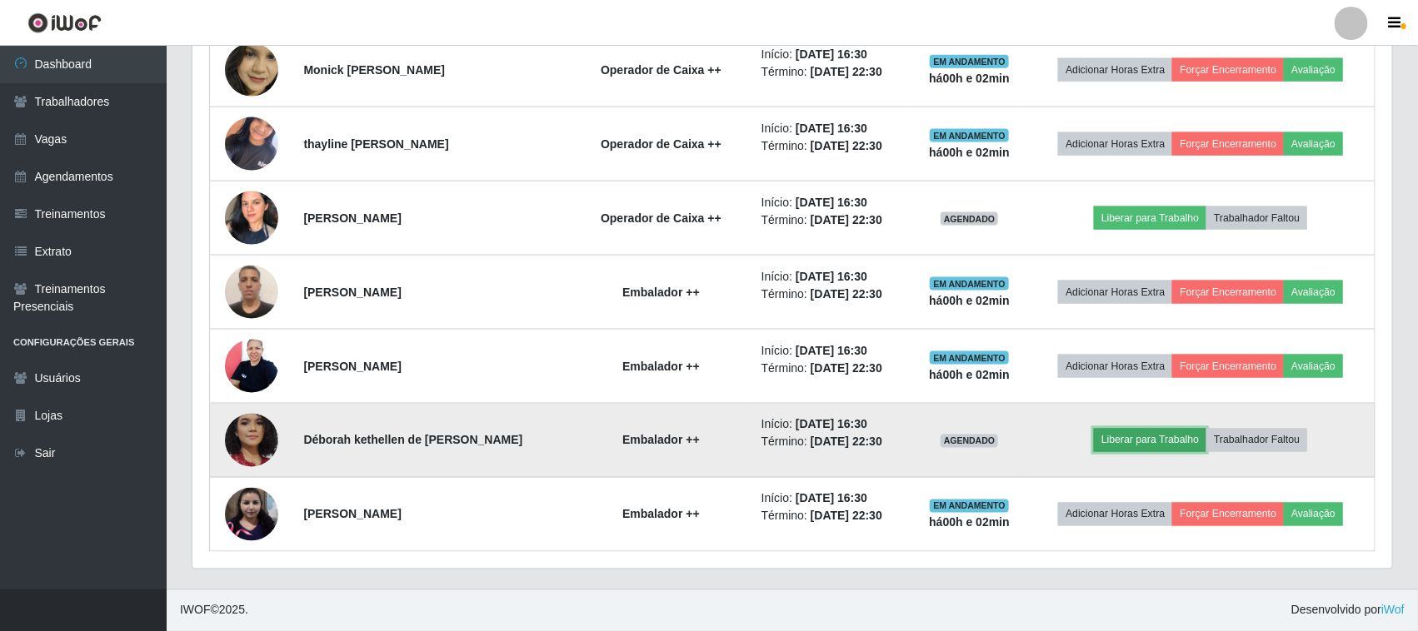
click at [1123, 429] on button "Liberar para Trabalho" at bounding box center [1150, 440] width 112 height 23
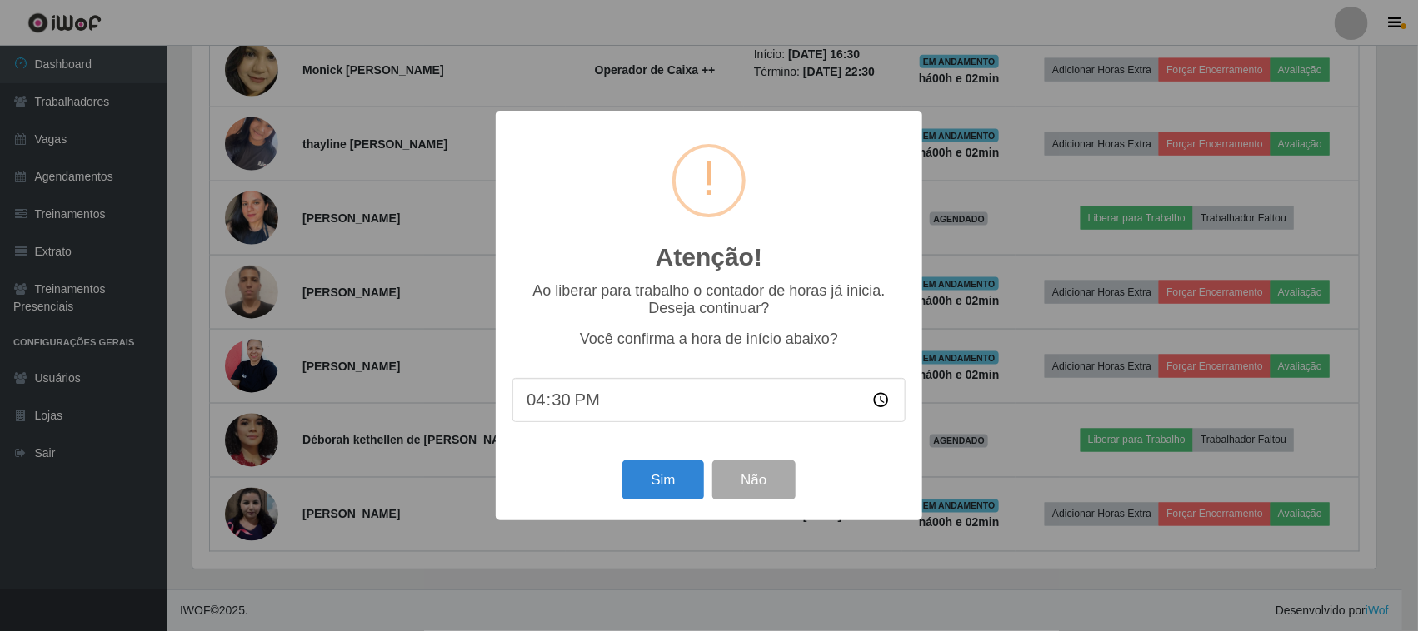
scroll to position [346, 1188]
click at [695, 468] on button "Sim" at bounding box center [665, 480] width 81 height 39
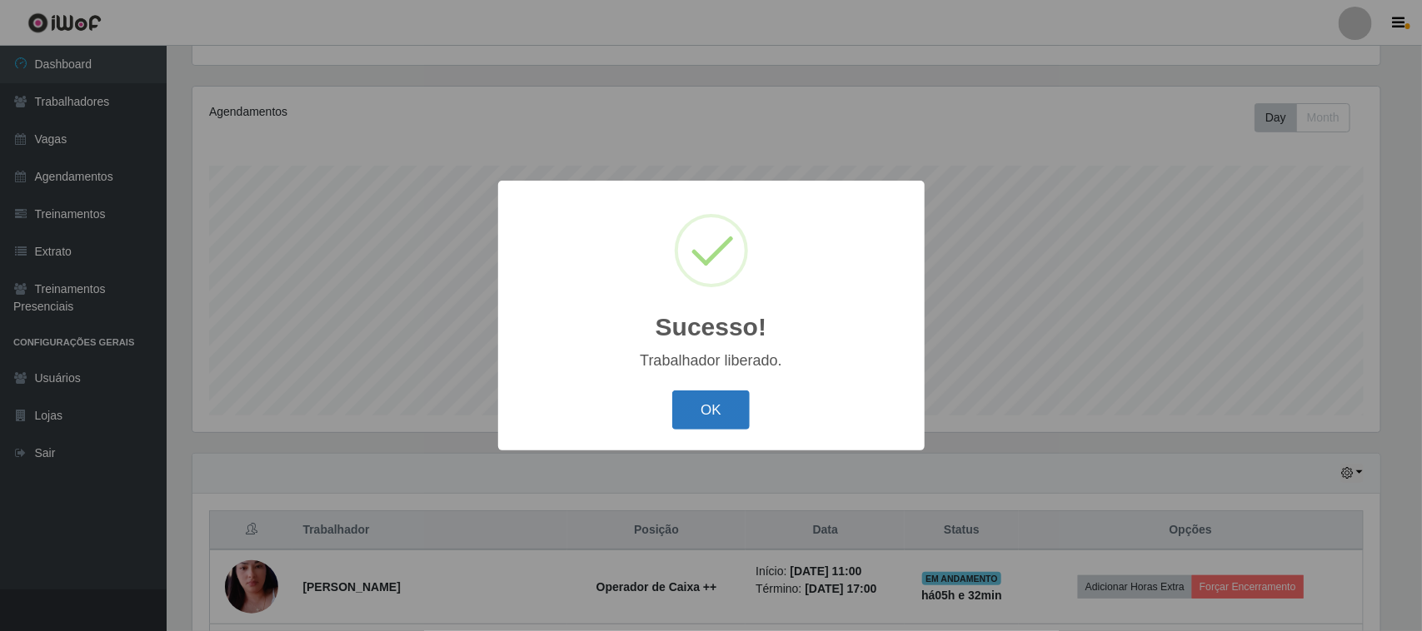
click at [687, 401] on button "OK" at bounding box center [710, 410] width 77 height 39
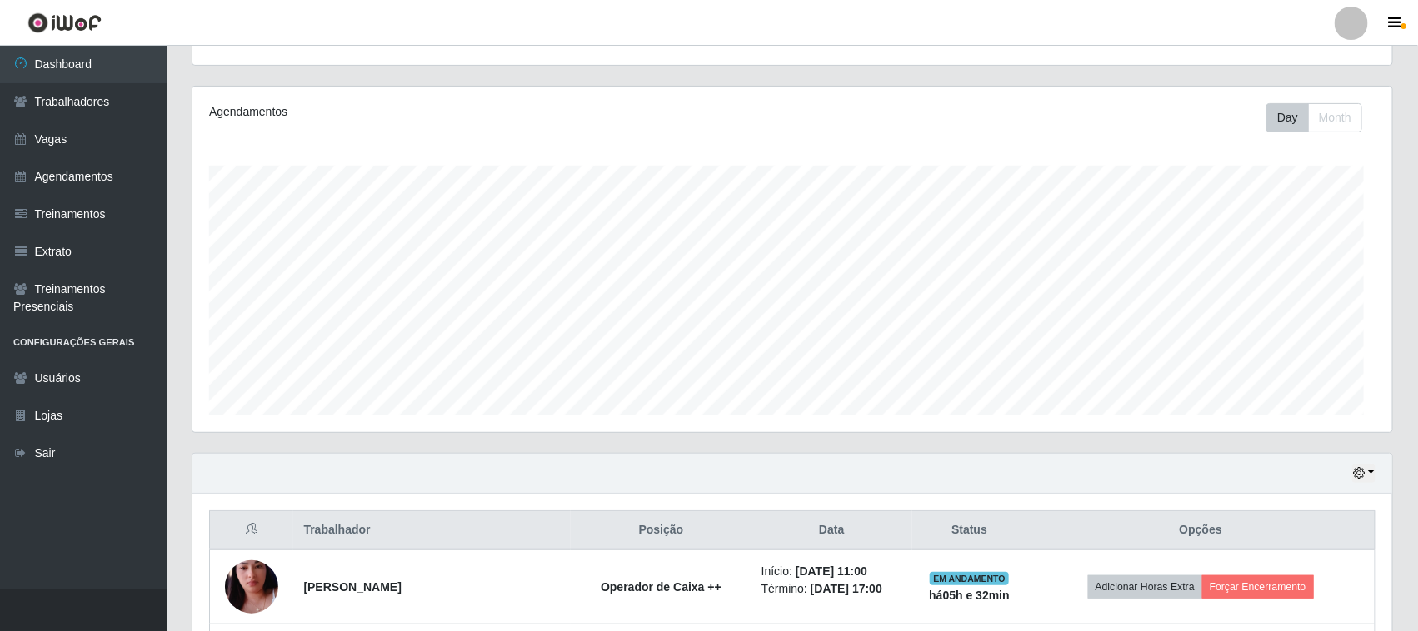
scroll to position [832548, 831694]
